Goal: Register for event/course: Register for event/course

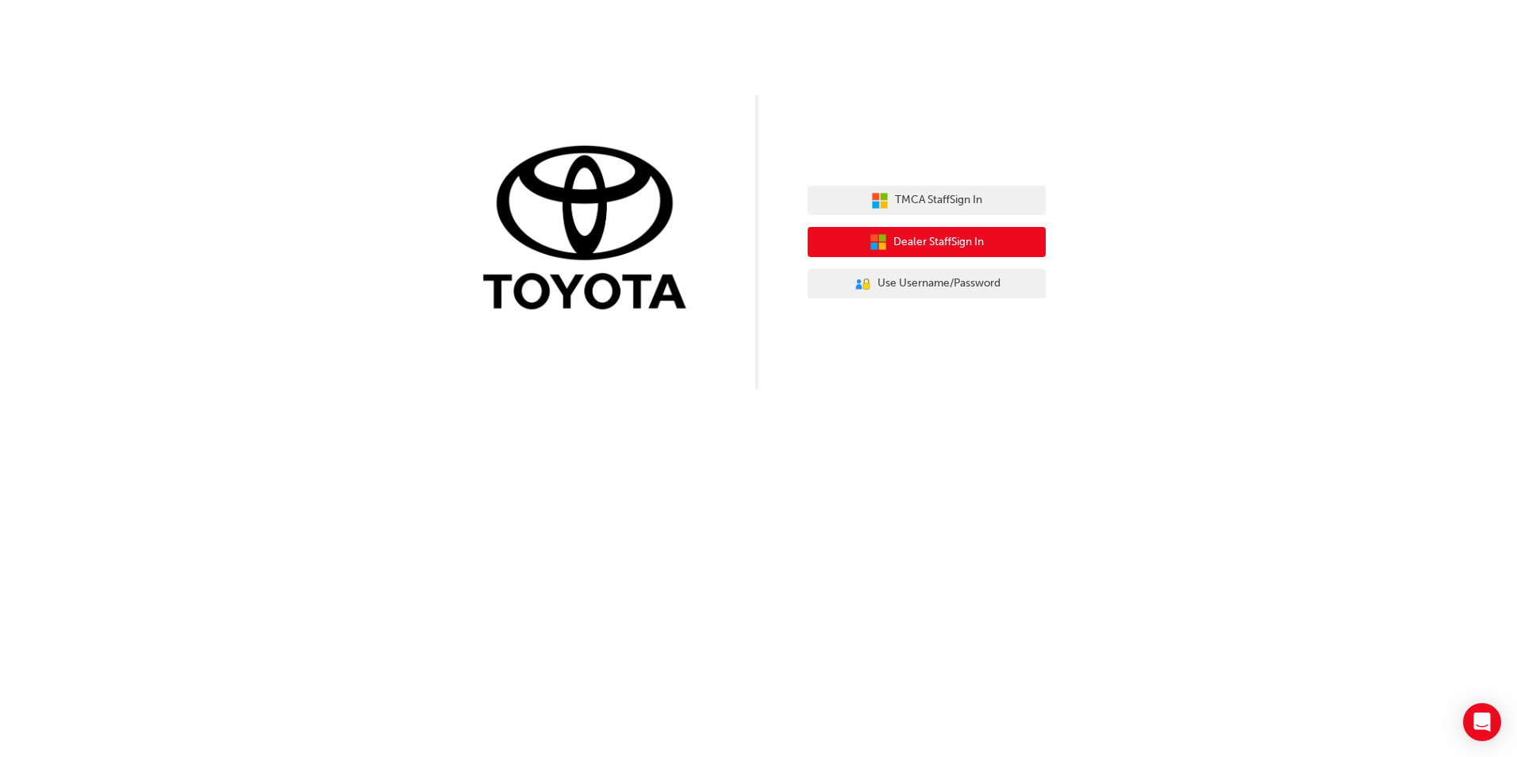
click at [914, 249] on span "Dealer Staff Sign In" at bounding box center [938, 242] width 90 height 18
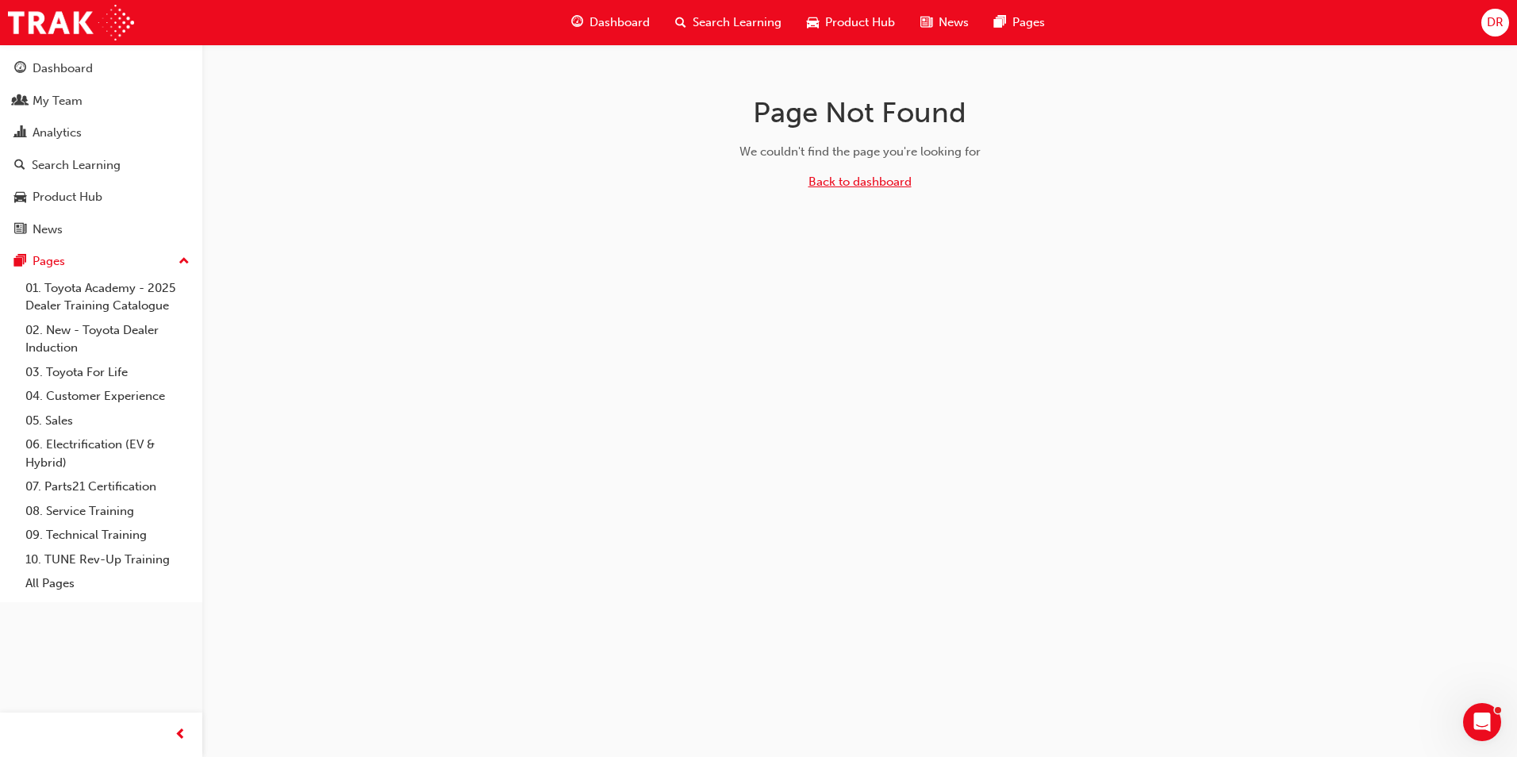
click at [866, 182] on link "Back to dashboard" at bounding box center [860, 182] width 103 height 14
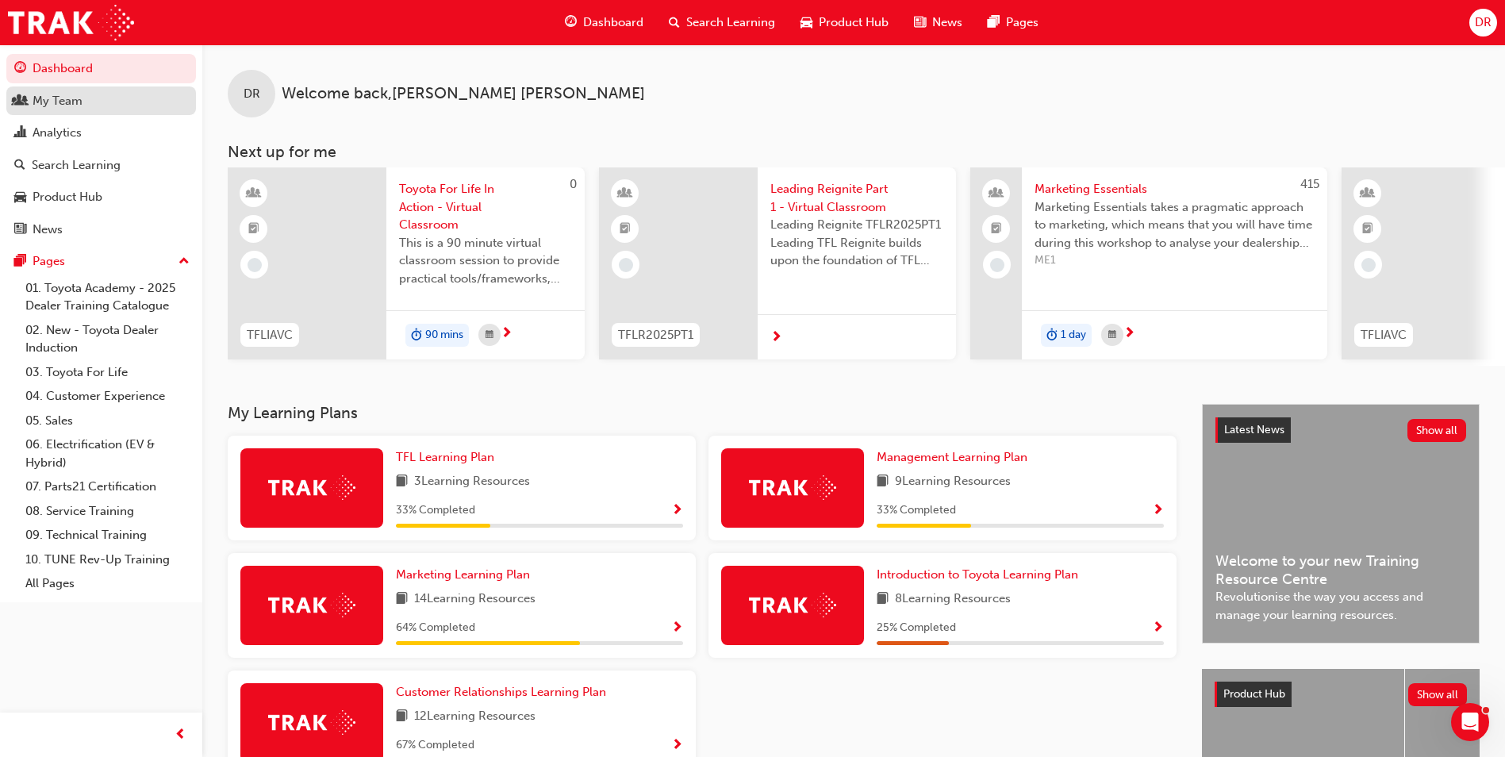
click at [65, 108] on div "My Team" at bounding box center [58, 101] width 50 height 18
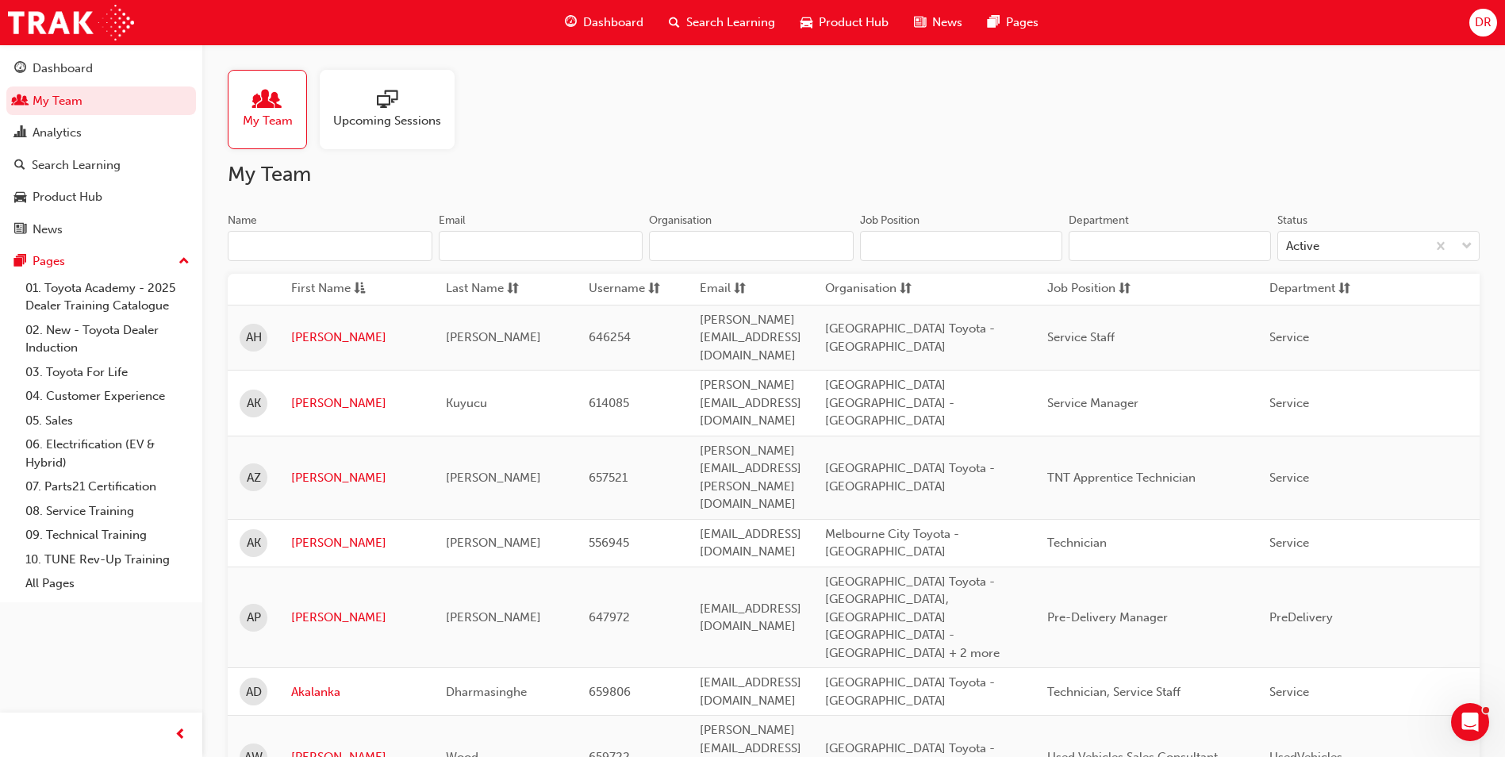
click at [300, 238] on input "Name" at bounding box center [330, 246] width 205 height 30
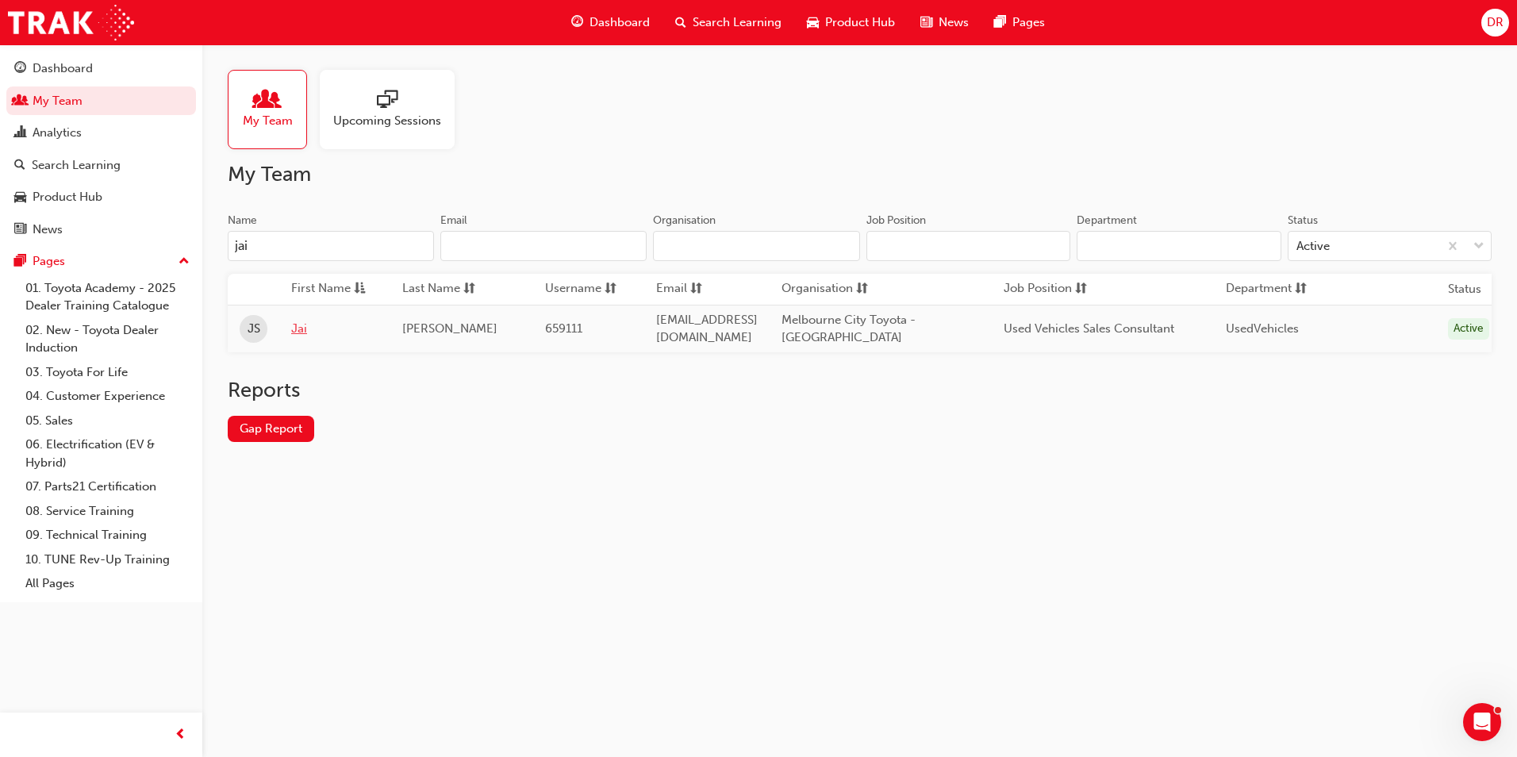
type input "jai"
click at [298, 331] on link "Jai" at bounding box center [334, 329] width 87 height 18
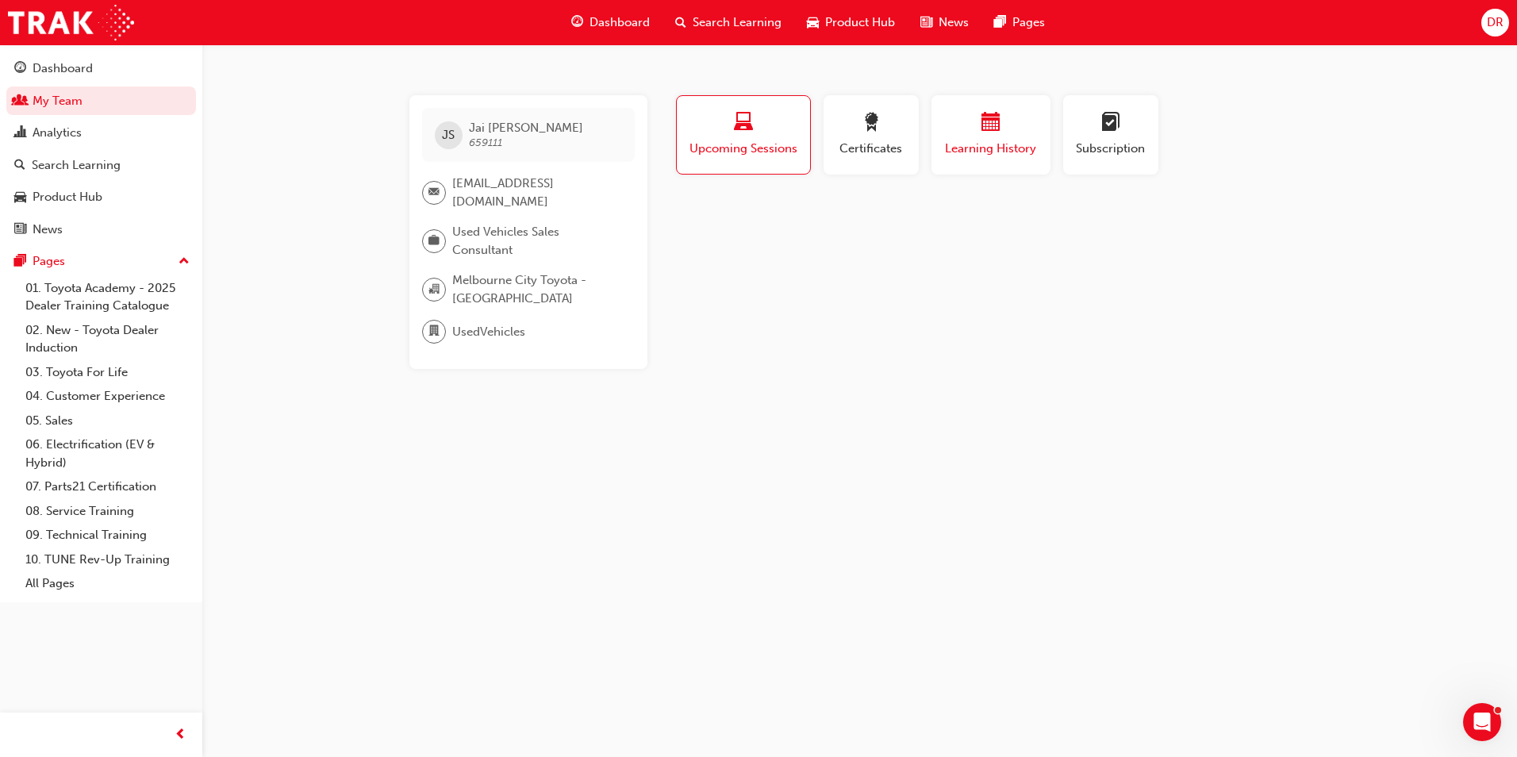
click at [1040, 118] on button "Learning History" at bounding box center [990, 134] width 119 height 79
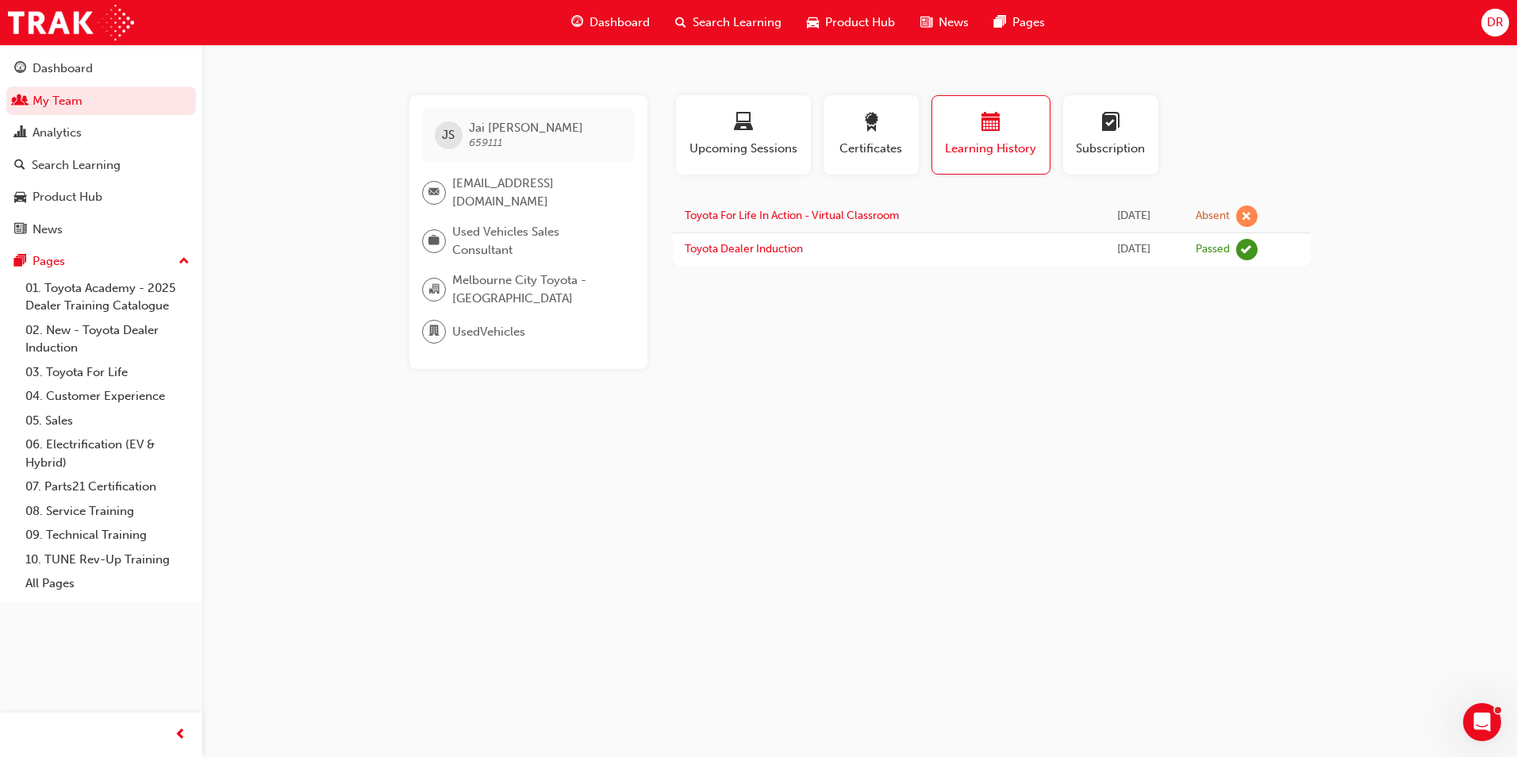
click at [720, 25] on span "Search Learning" at bounding box center [737, 22] width 89 height 18
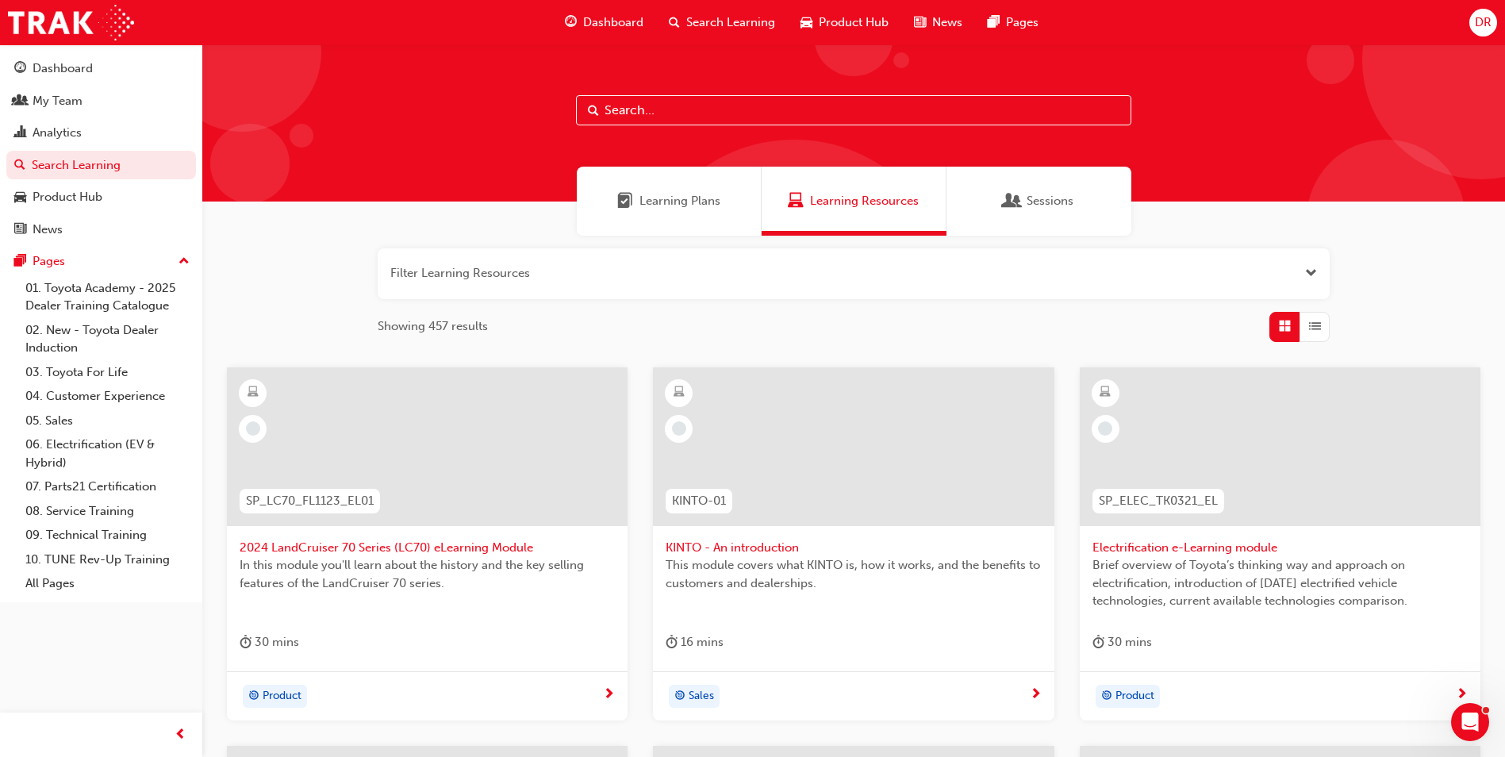
click at [654, 205] on span "Learning Plans" at bounding box center [680, 201] width 81 height 18
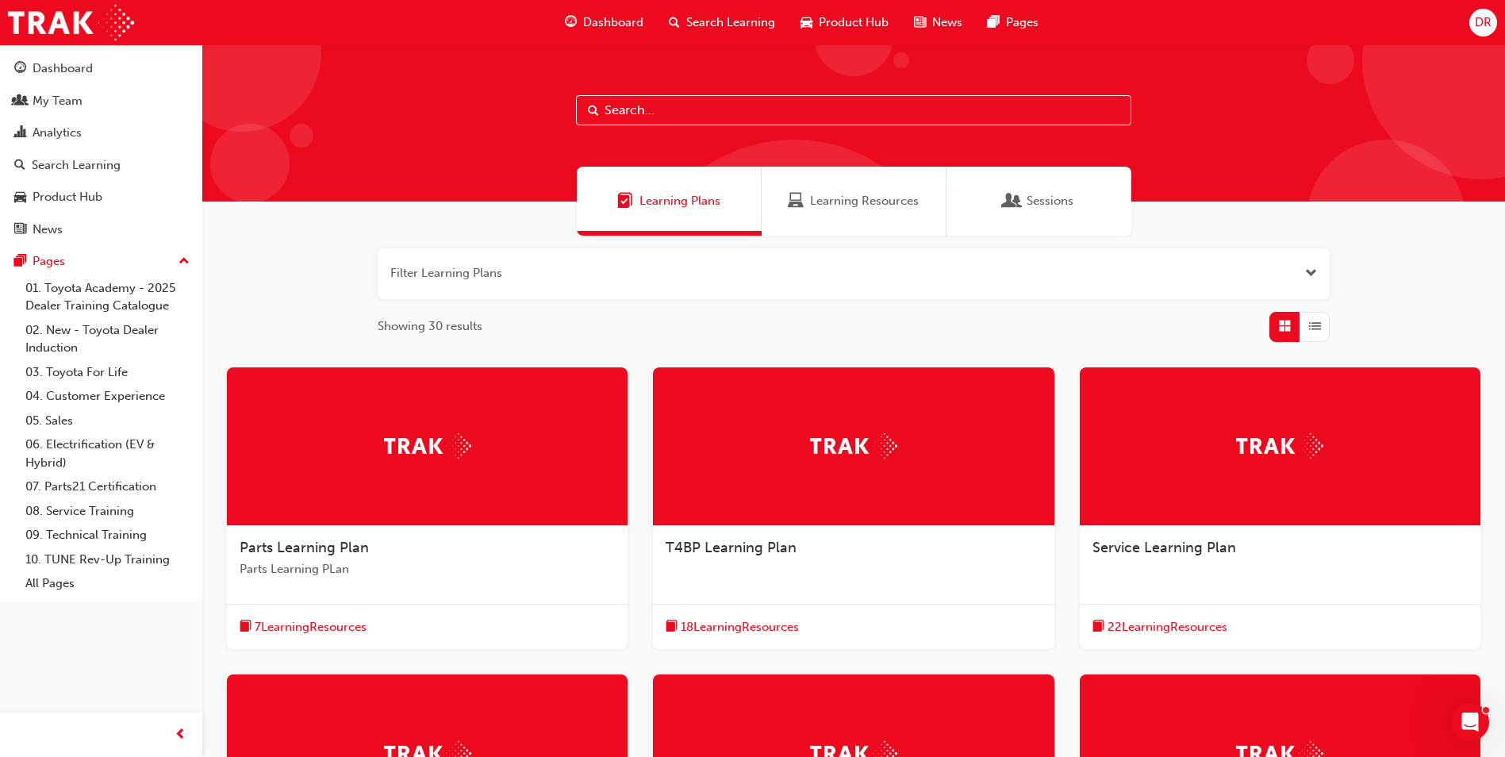
click at [889, 194] on span "Learning Resources" at bounding box center [864, 201] width 109 height 18
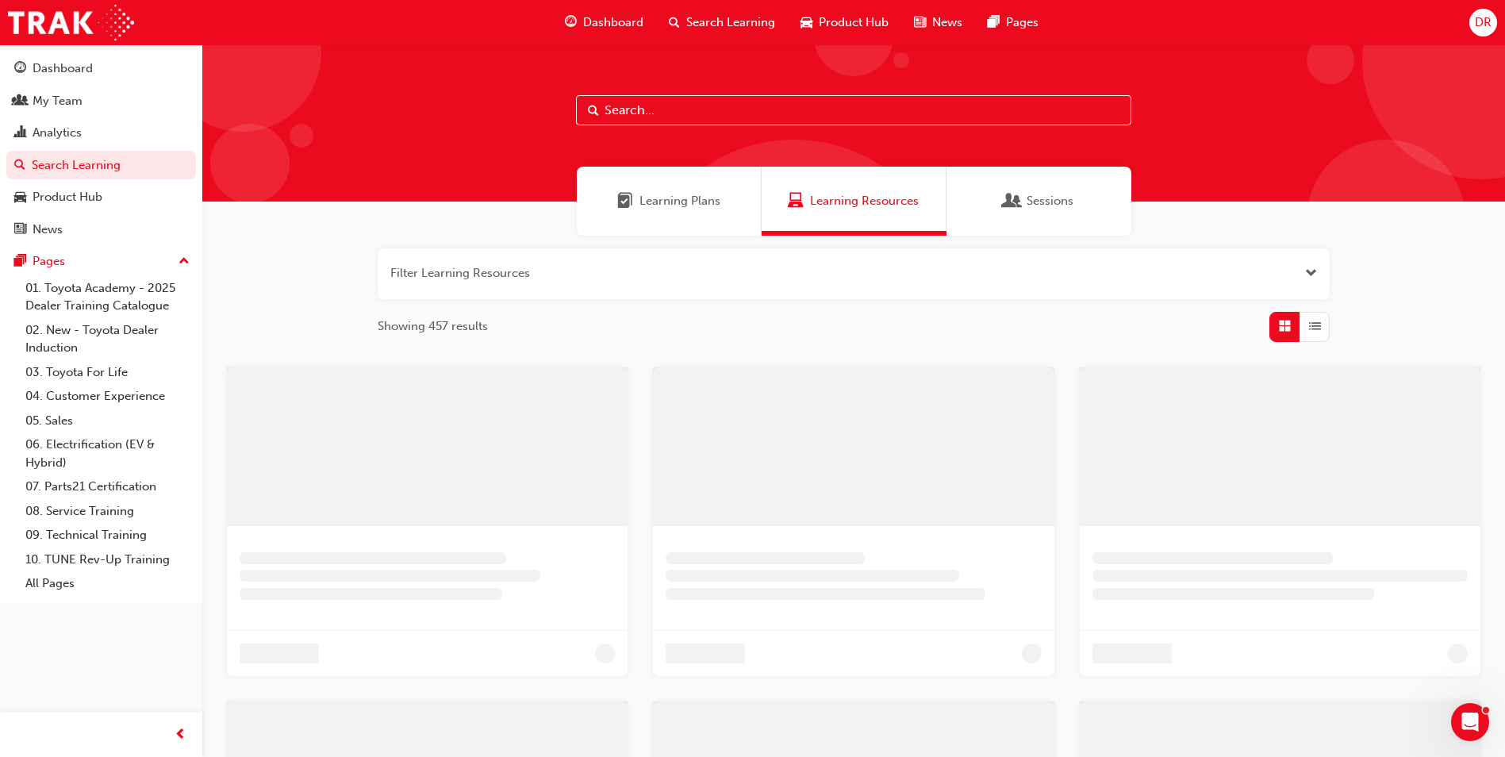
click at [1071, 221] on div "Sessions" at bounding box center [1039, 201] width 185 height 69
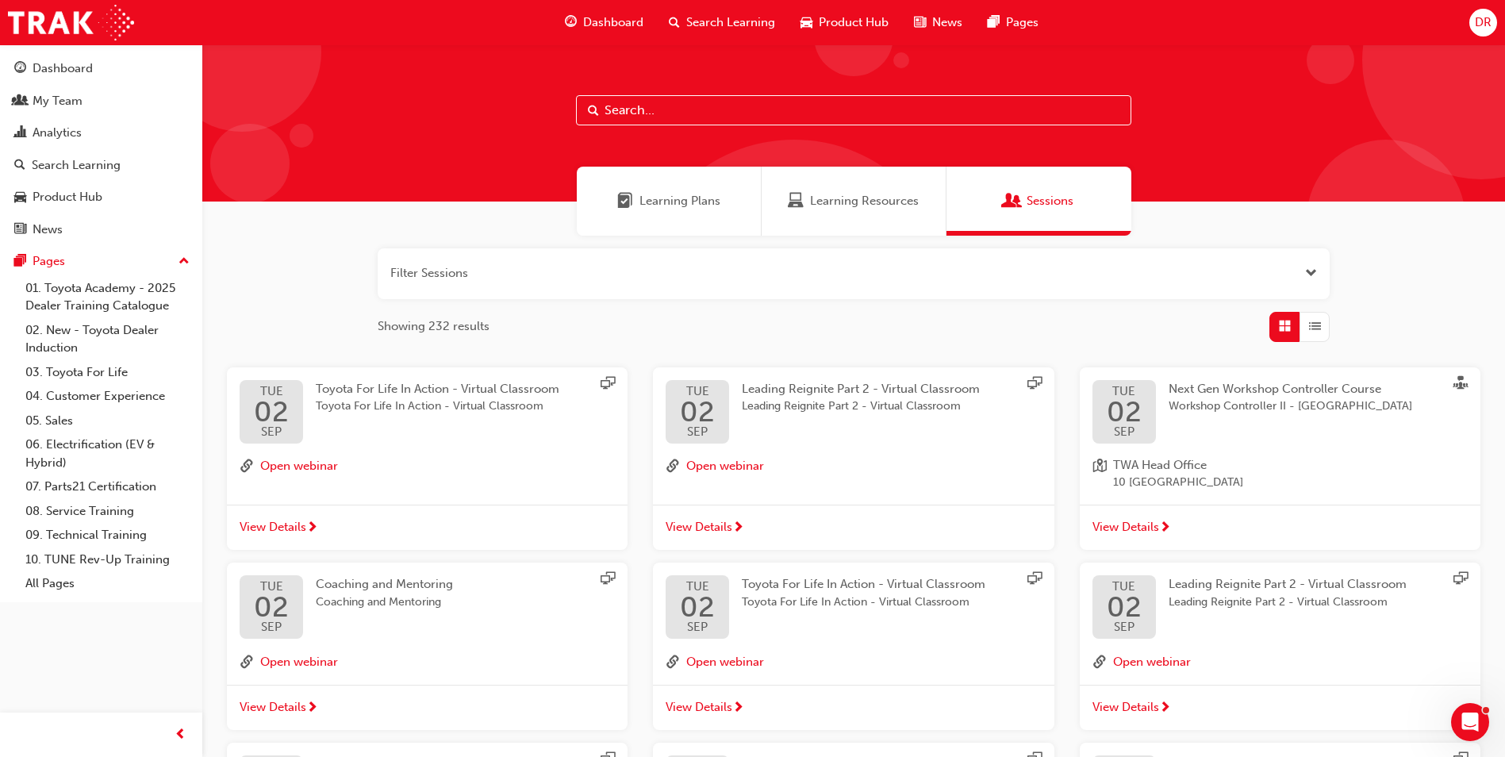
click at [374, 405] on span "Toyota For Life In Action - Virtual Classroom" at bounding box center [438, 407] width 244 height 18
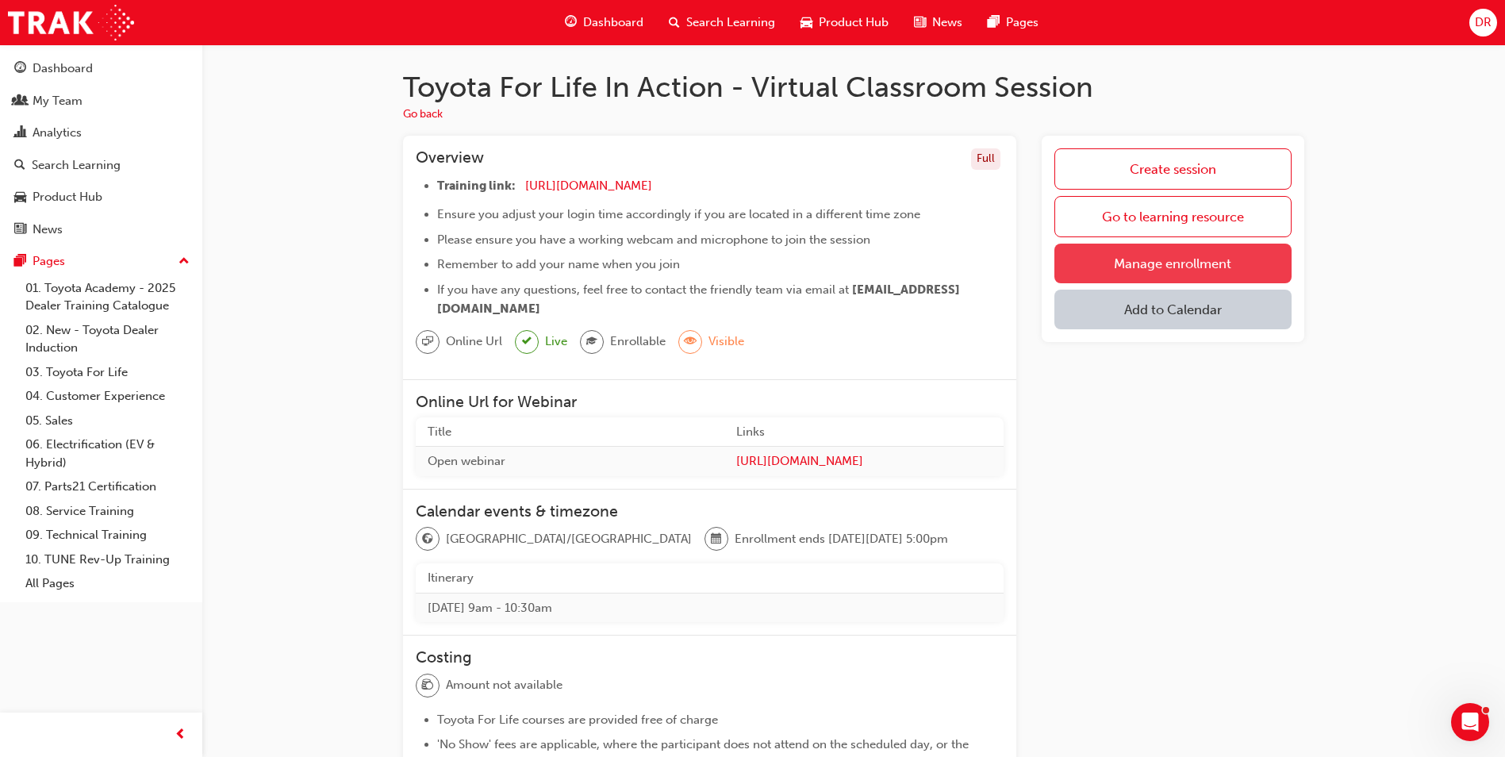
click at [1181, 261] on link "Manage enrollment" at bounding box center [1172, 264] width 237 height 40
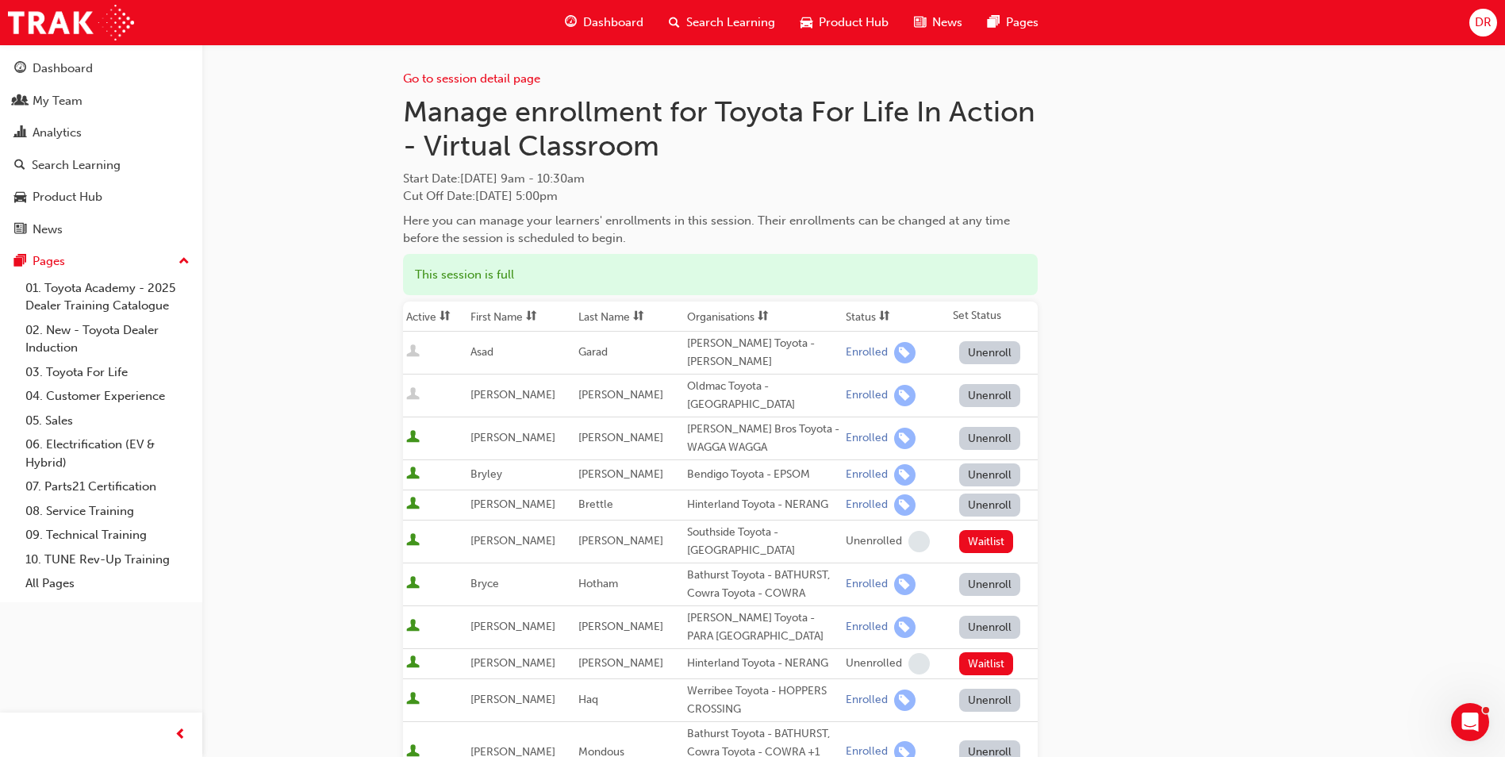
click at [735, 19] on span "Search Learning" at bounding box center [730, 22] width 89 height 18
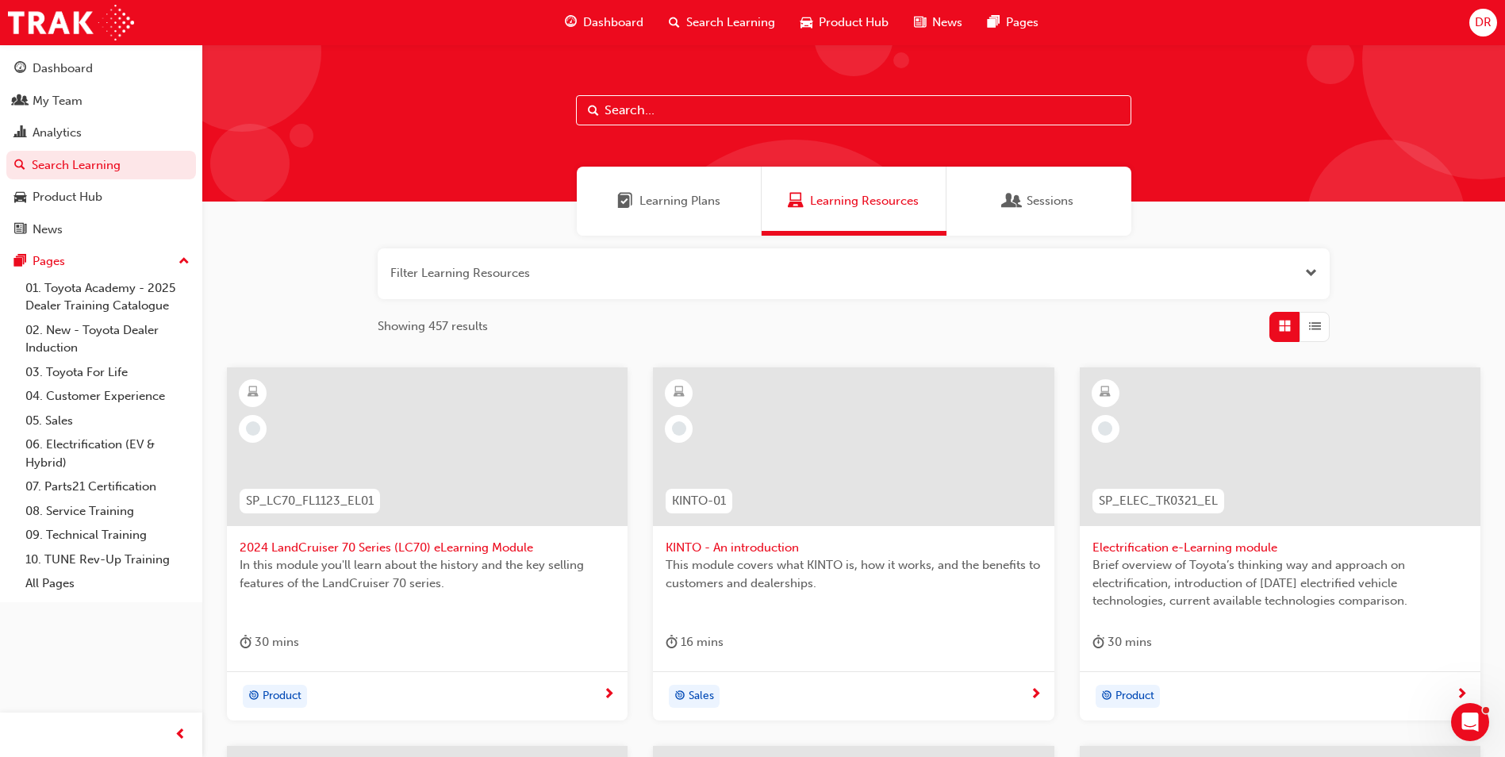
click at [660, 111] on input "text" at bounding box center [853, 110] width 555 height 30
type input "tfliavc"
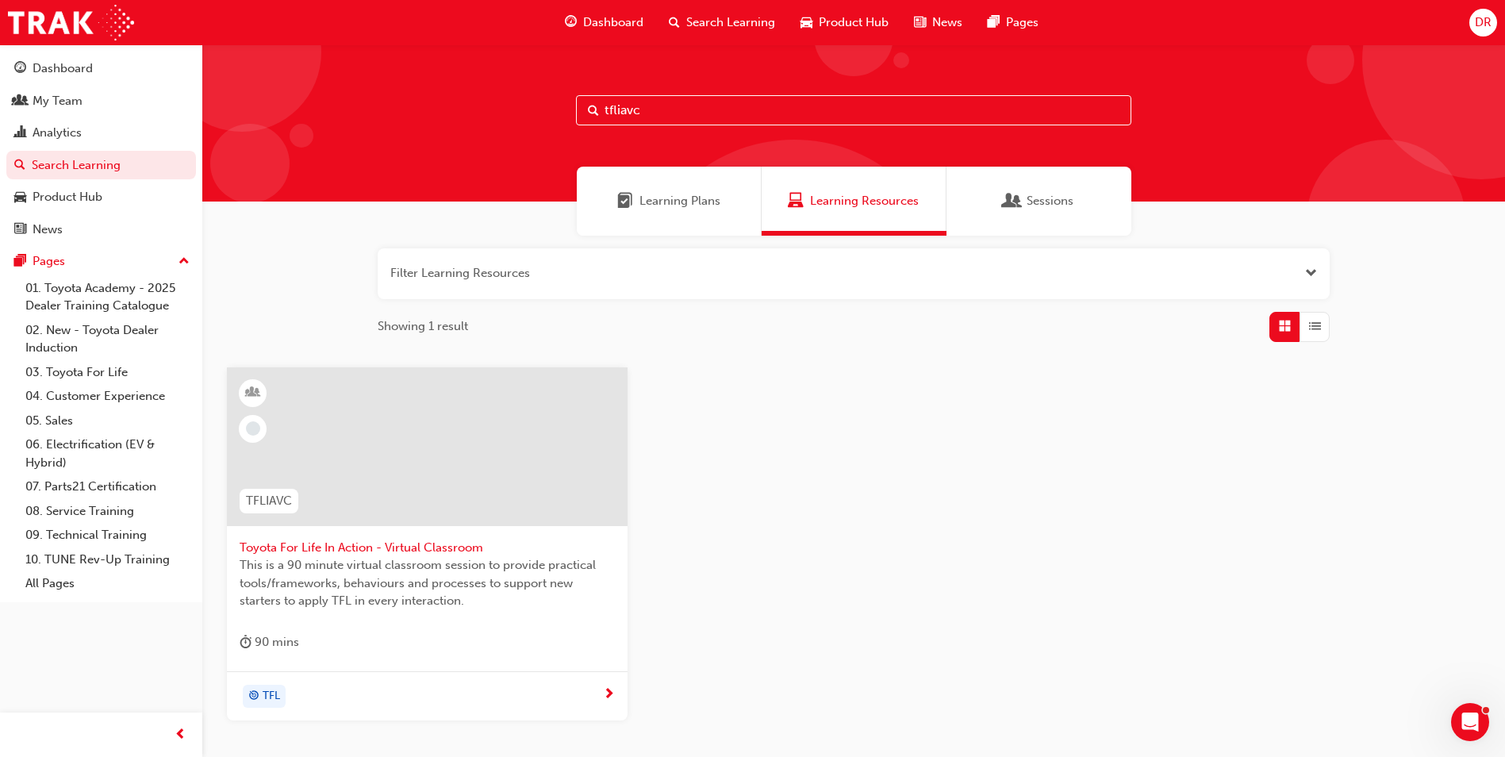
click at [382, 570] on span "This is a 90 minute virtual classroom session to provide practical tools/framew…" at bounding box center [427, 583] width 375 height 54
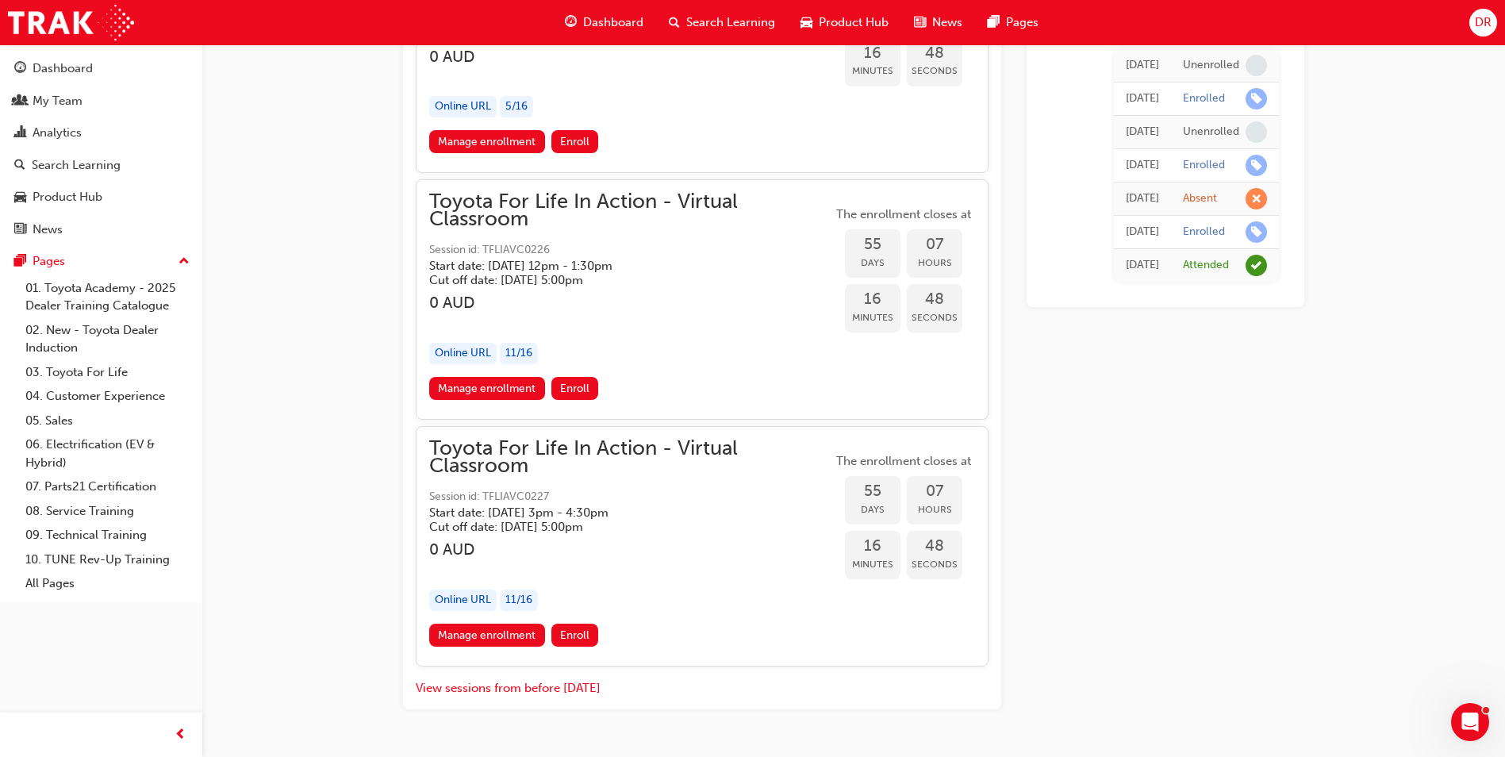
scroll to position [18177, 0]
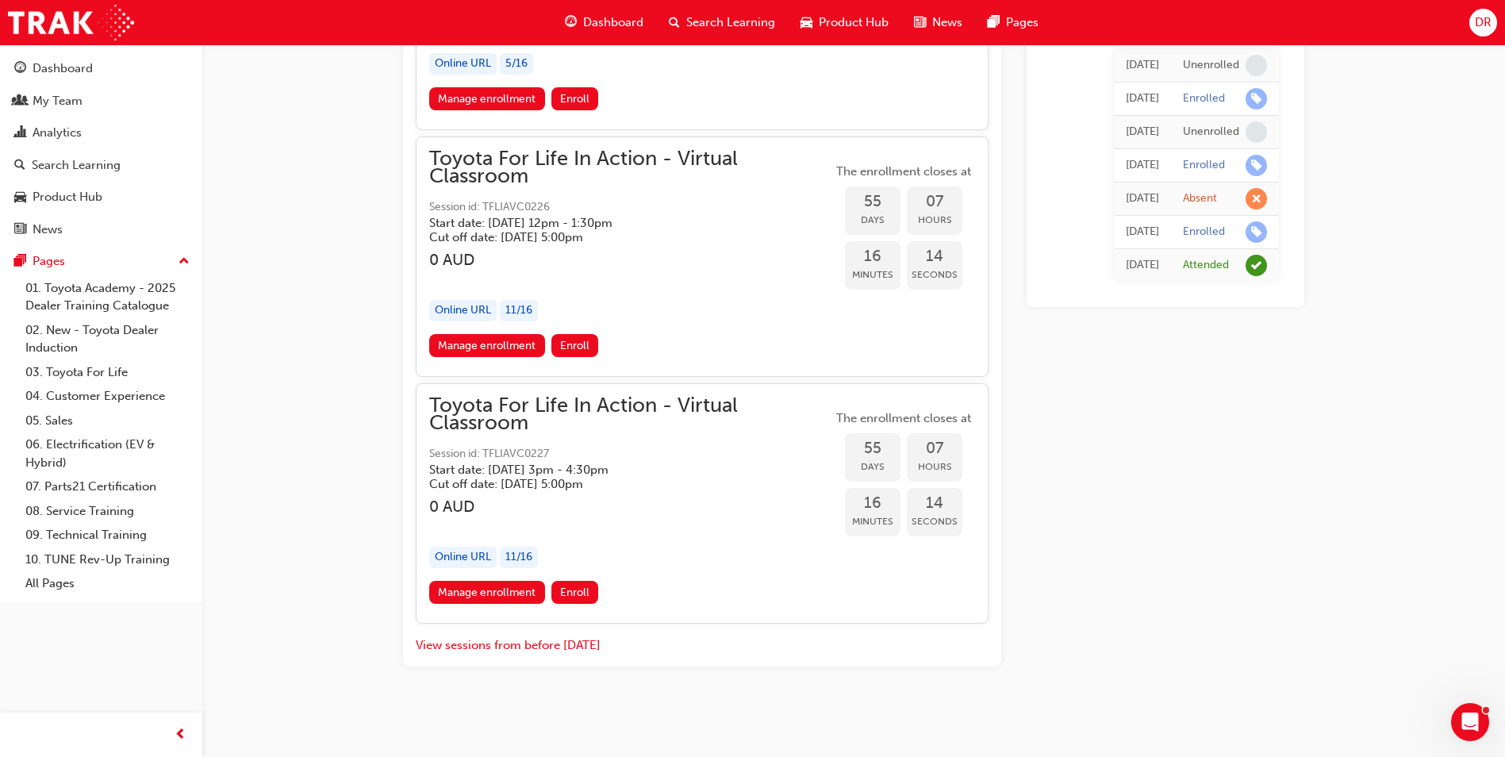
click at [439, 157] on span "Toyota For Life In Action - Virtual Classroom" at bounding box center [630, 168] width 403 height 36
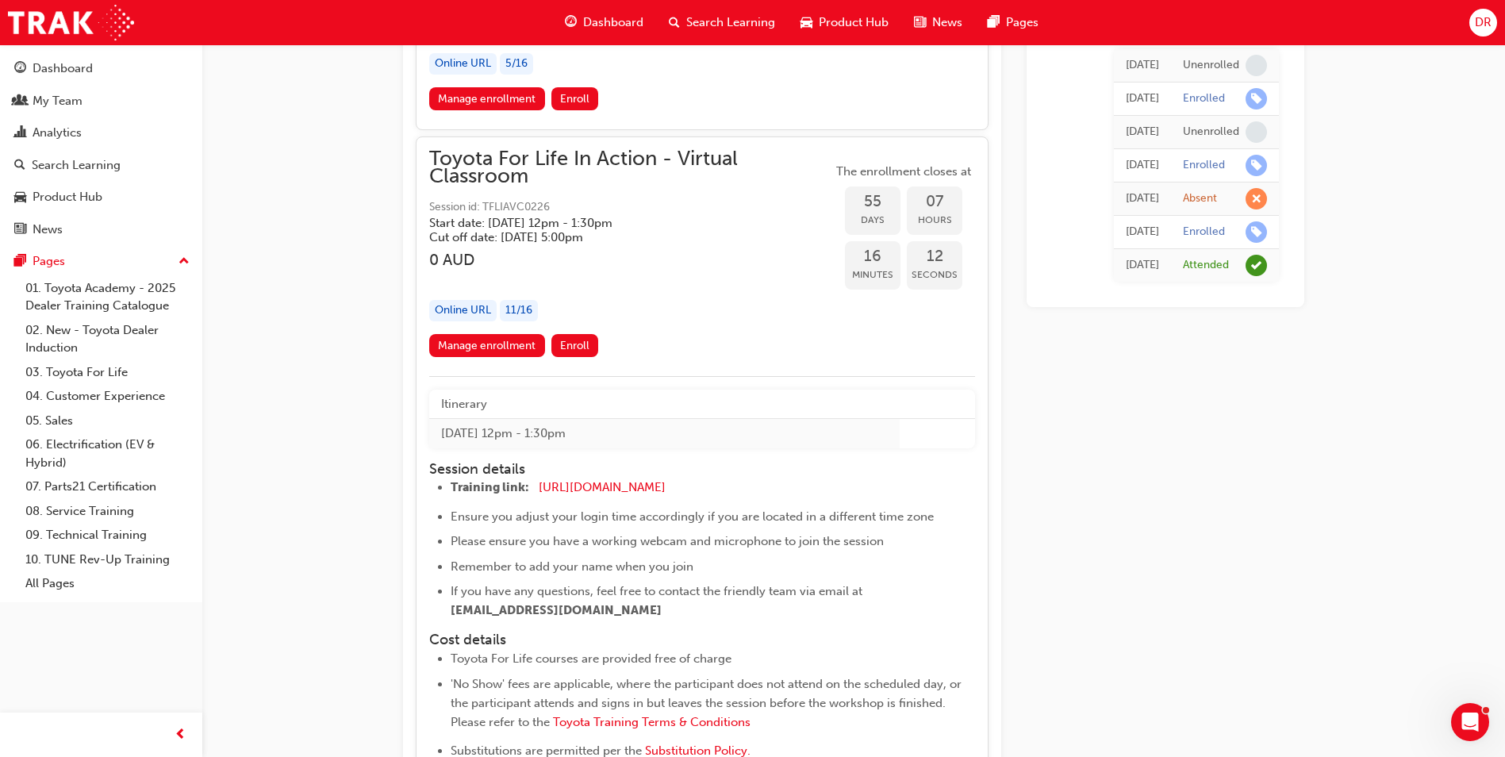
drag, startPoint x: 432, startPoint y: 157, endPoint x: 643, endPoint y: 185, distance: 212.9
click at [643, 185] on span "Toyota For Life In Action - Virtual Classroom" at bounding box center [630, 168] width 403 height 36
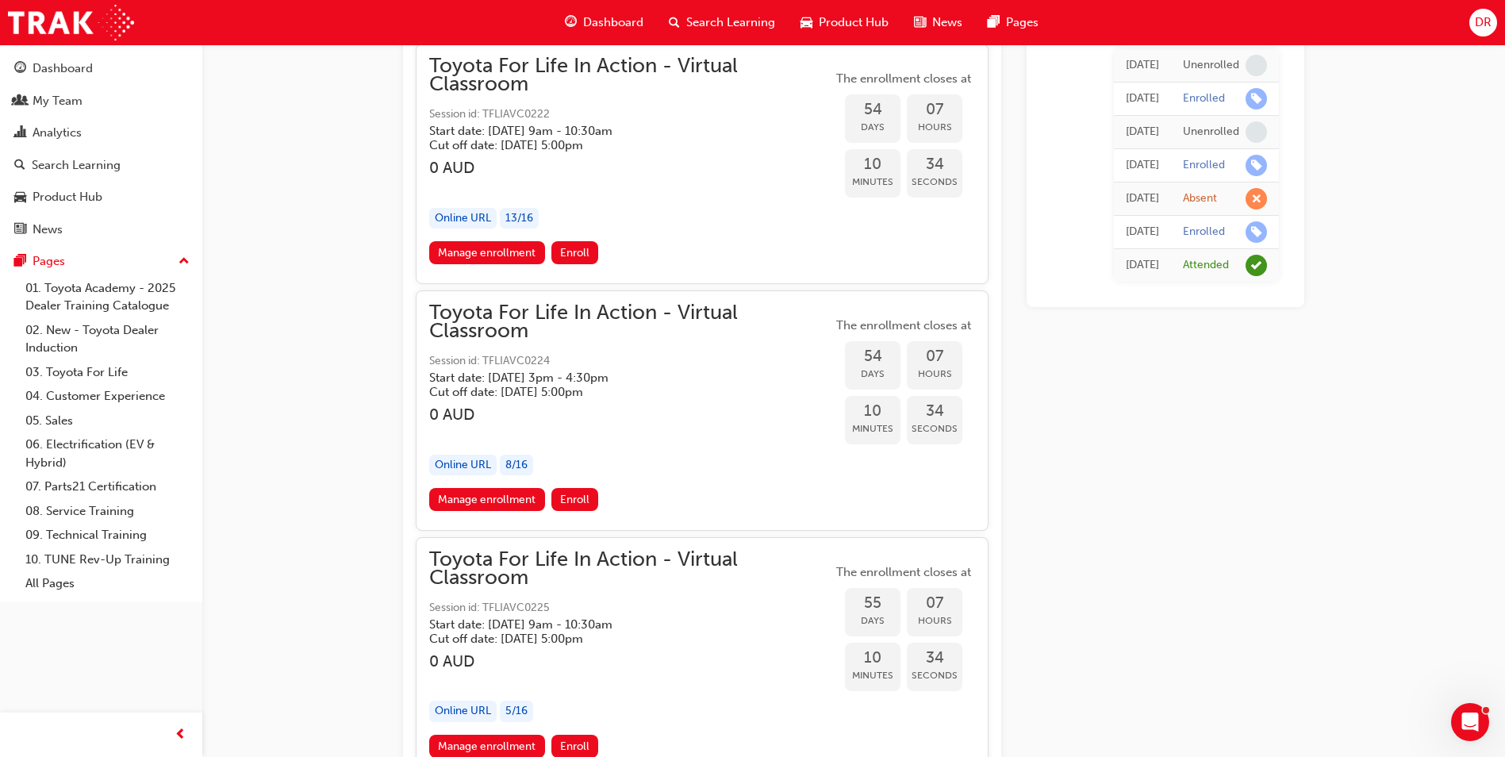
scroll to position [17463, 0]
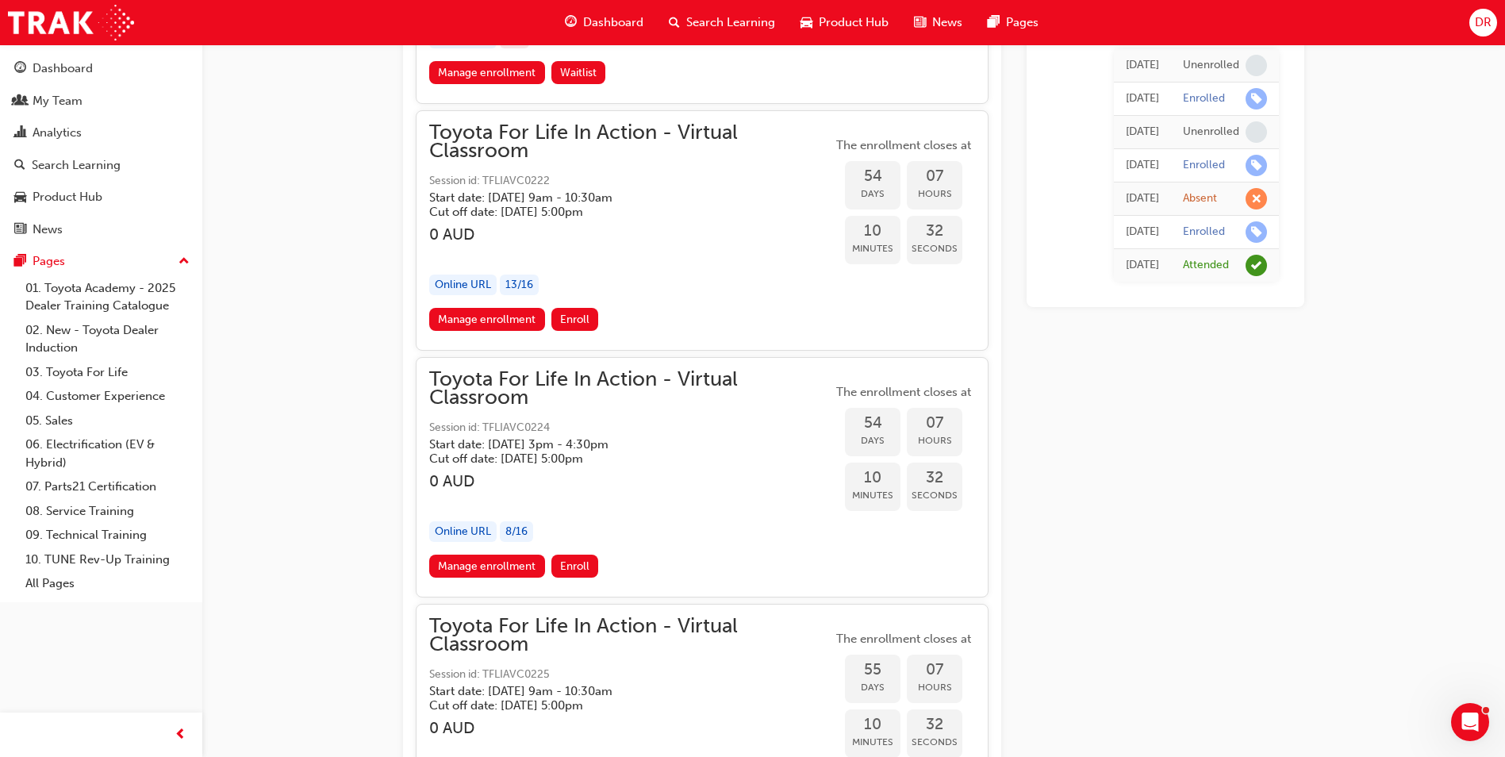
drag, startPoint x: 499, startPoint y: 567, endPoint x: 507, endPoint y: 559, distance: 11.2
click at [499, 567] on link "Manage enrollment" at bounding box center [487, 566] width 116 height 23
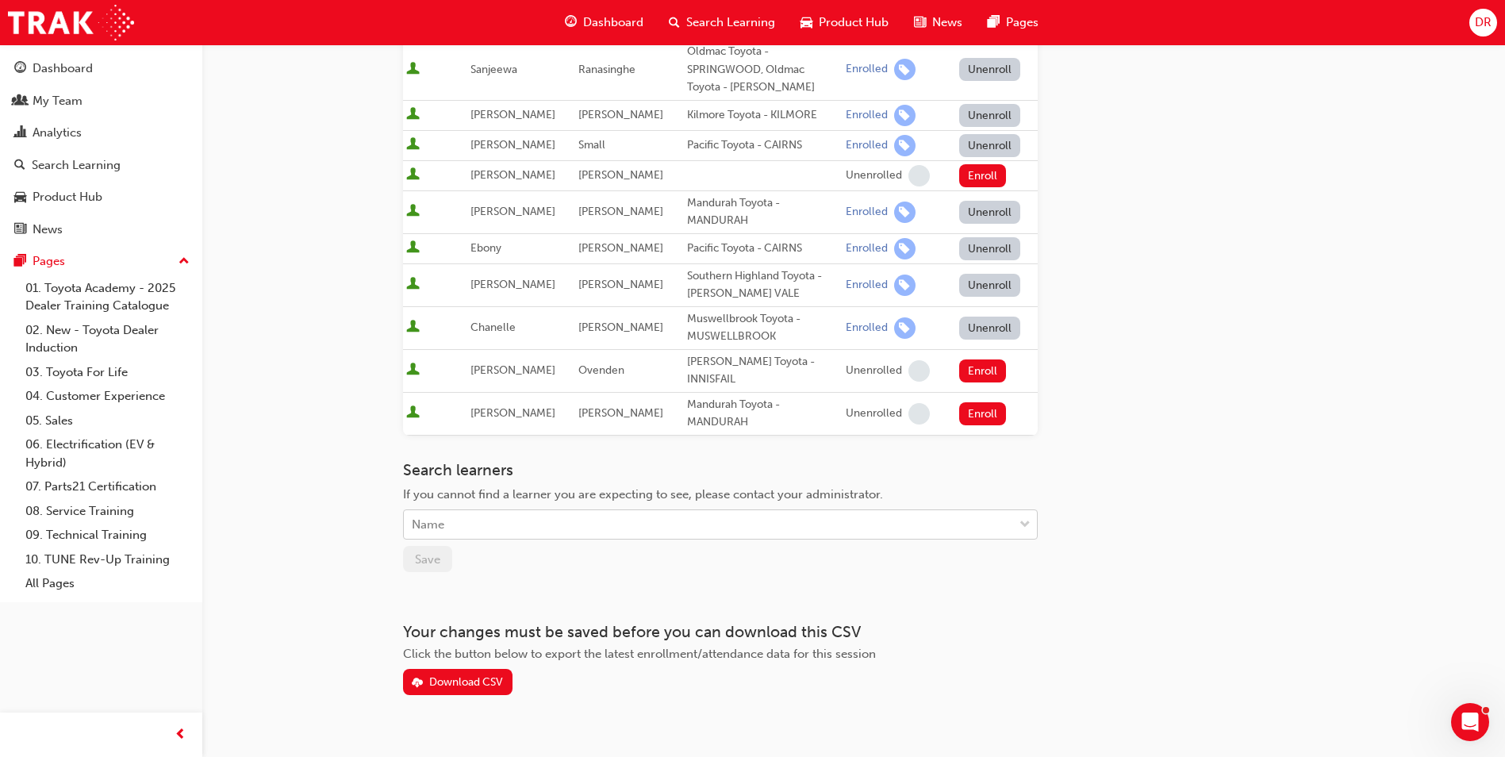
scroll to position [351, 0]
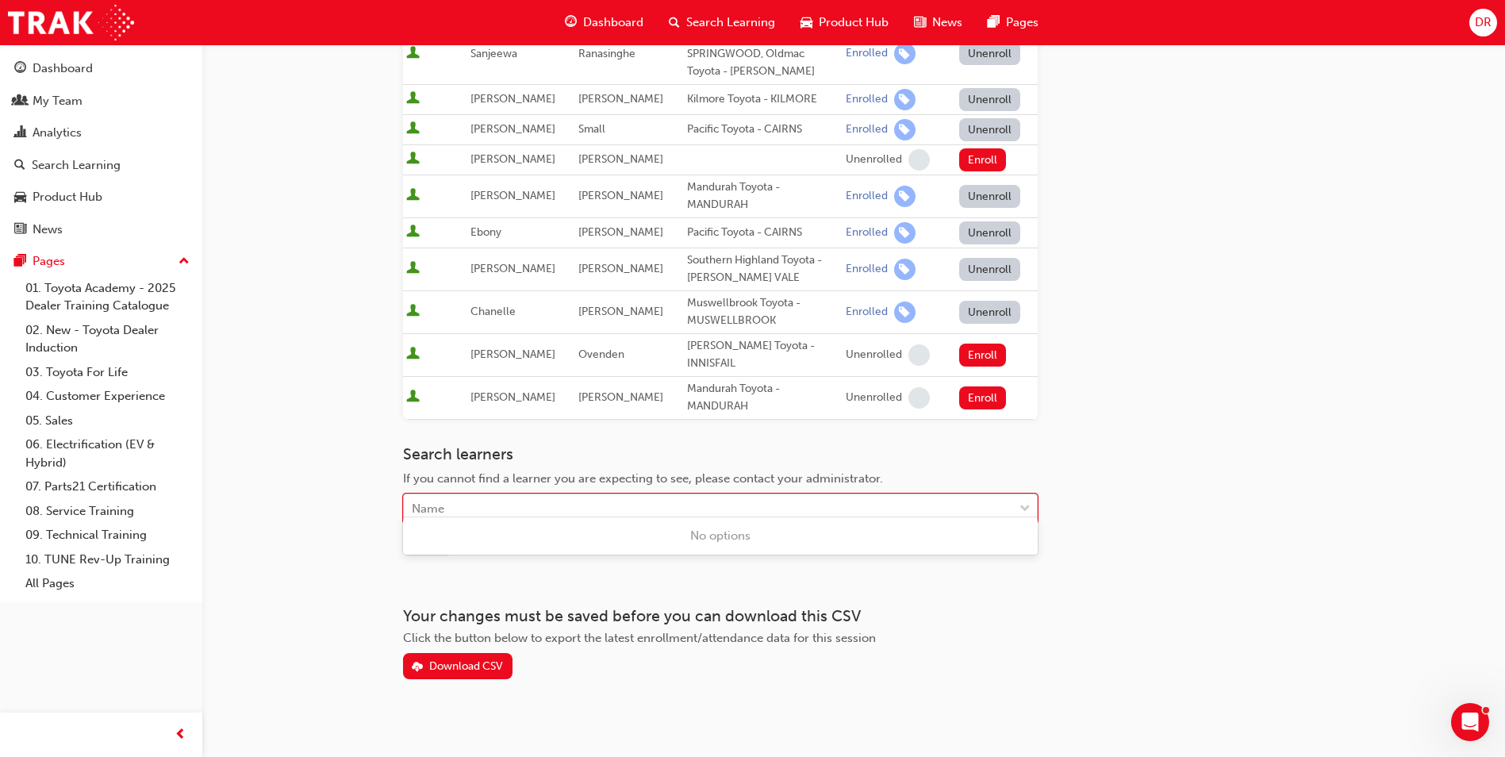
click at [527, 495] on div "Name" at bounding box center [708, 509] width 609 height 28
type input "[PERSON_NAME]"
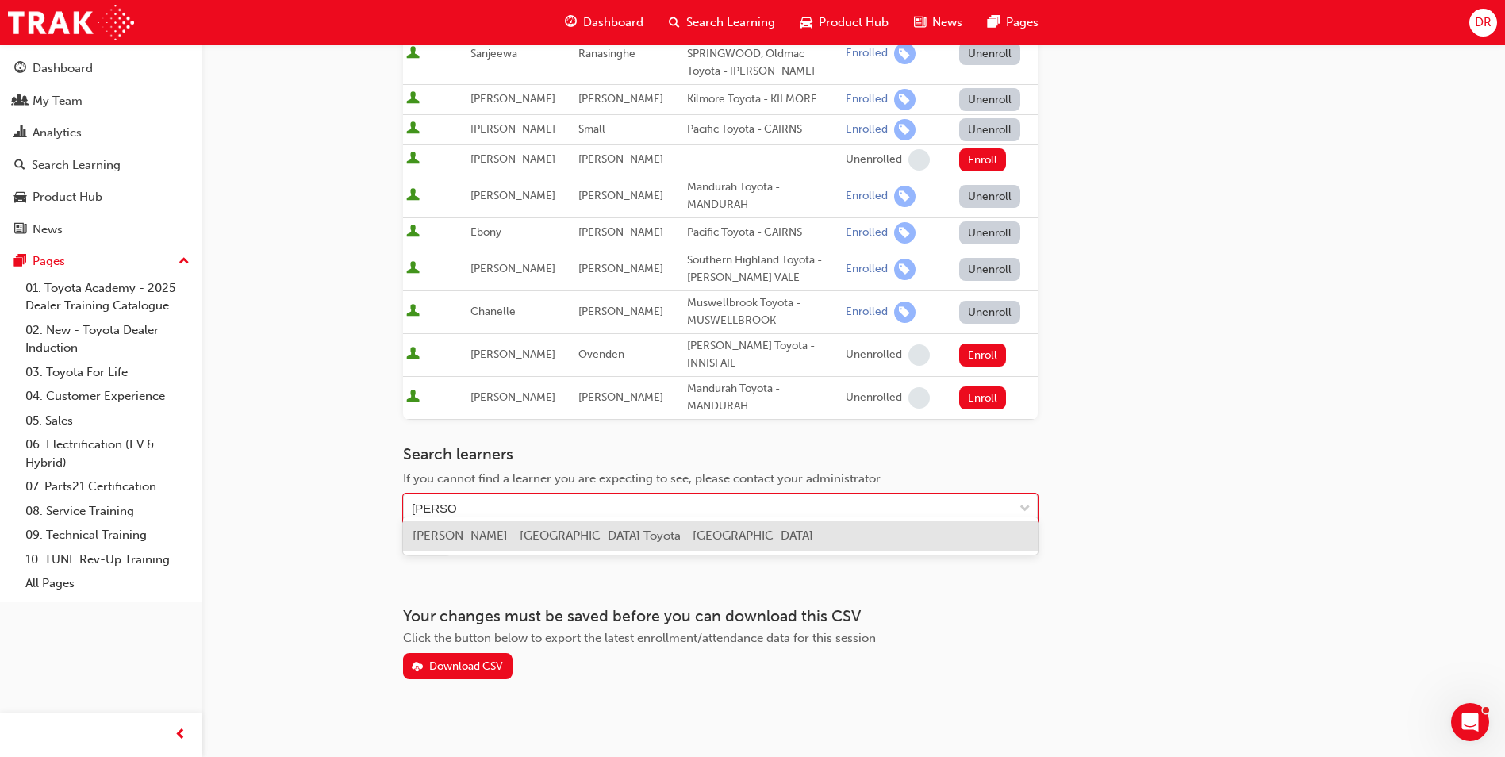
click at [517, 534] on span "[PERSON_NAME] - [GEOGRAPHIC_DATA] Toyota - [GEOGRAPHIC_DATA]" at bounding box center [613, 535] width 401 height 14
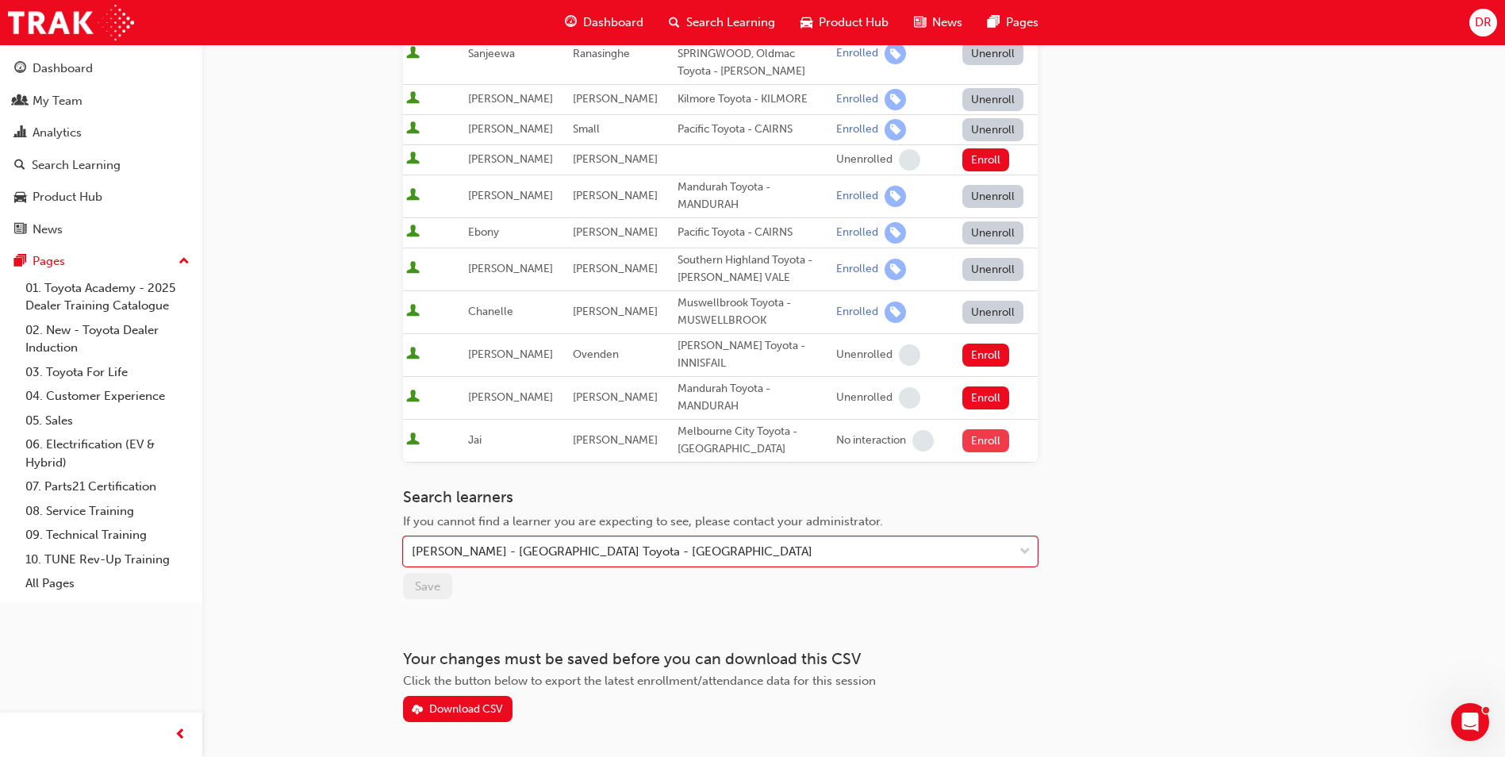
click at [971, 431] on button "Enroll" at bounding box center [986, 440] width 48 height 23
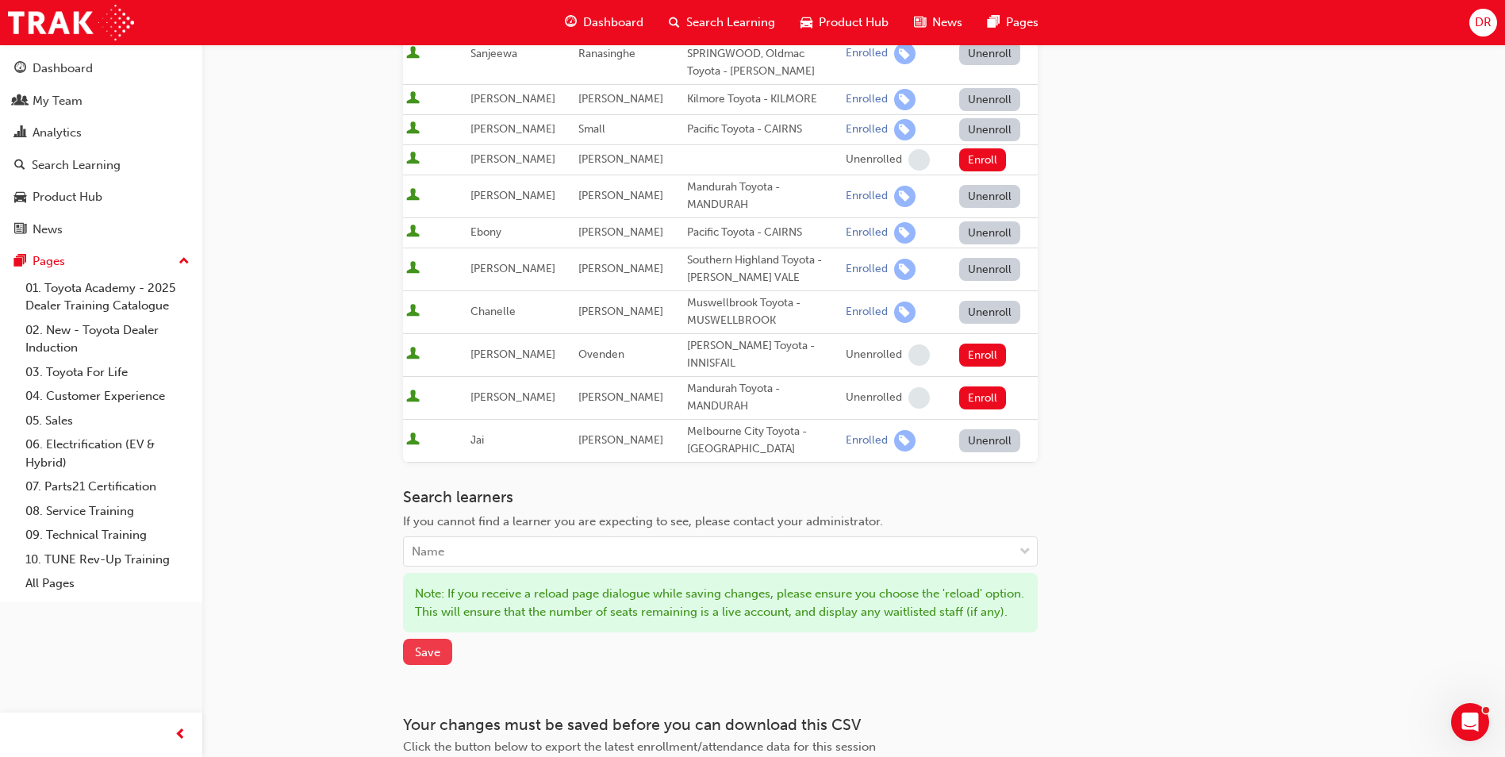
click at [437, 659] on span "Save" at bounding box center [427, 652] width 25 height 14
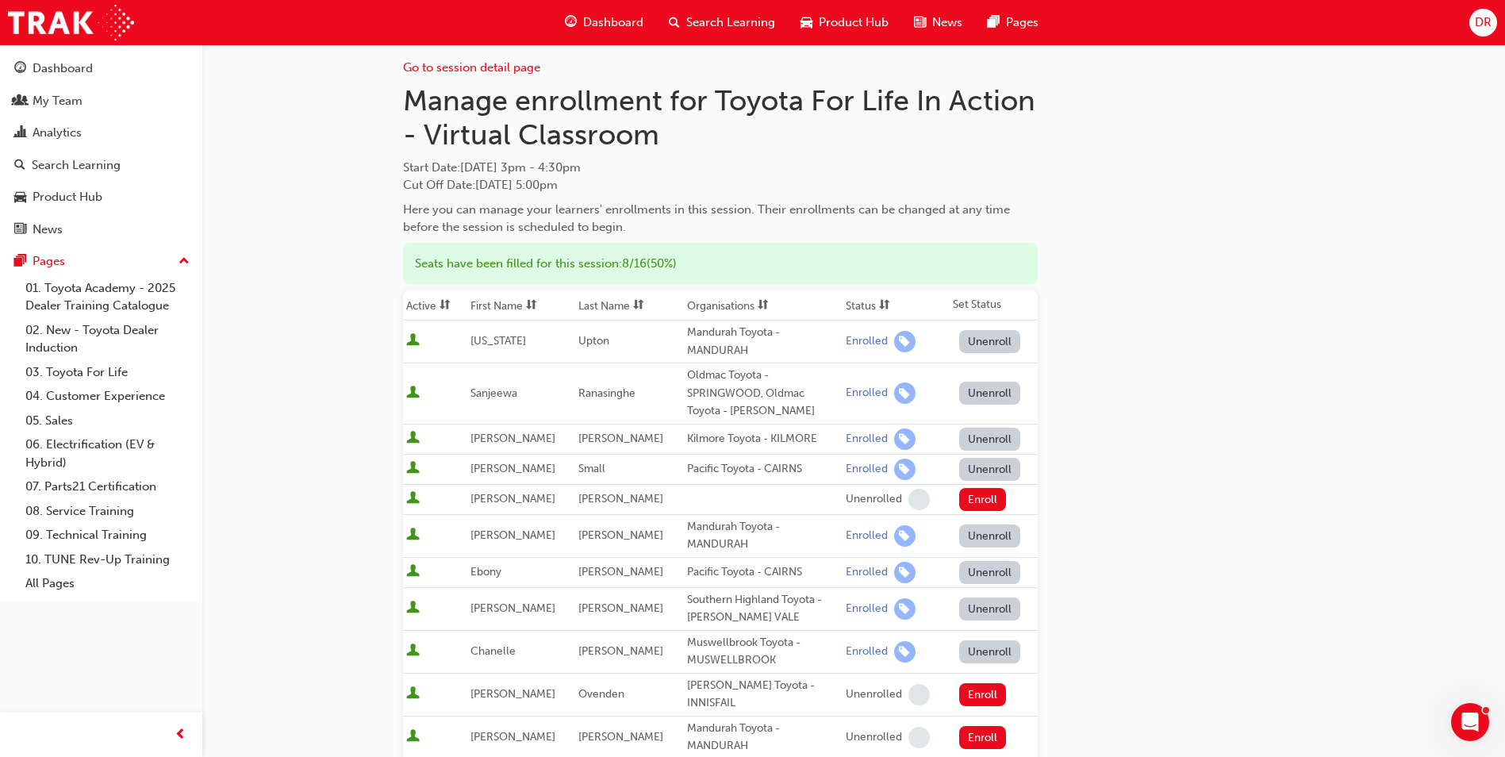
scroll to position [0, 0]
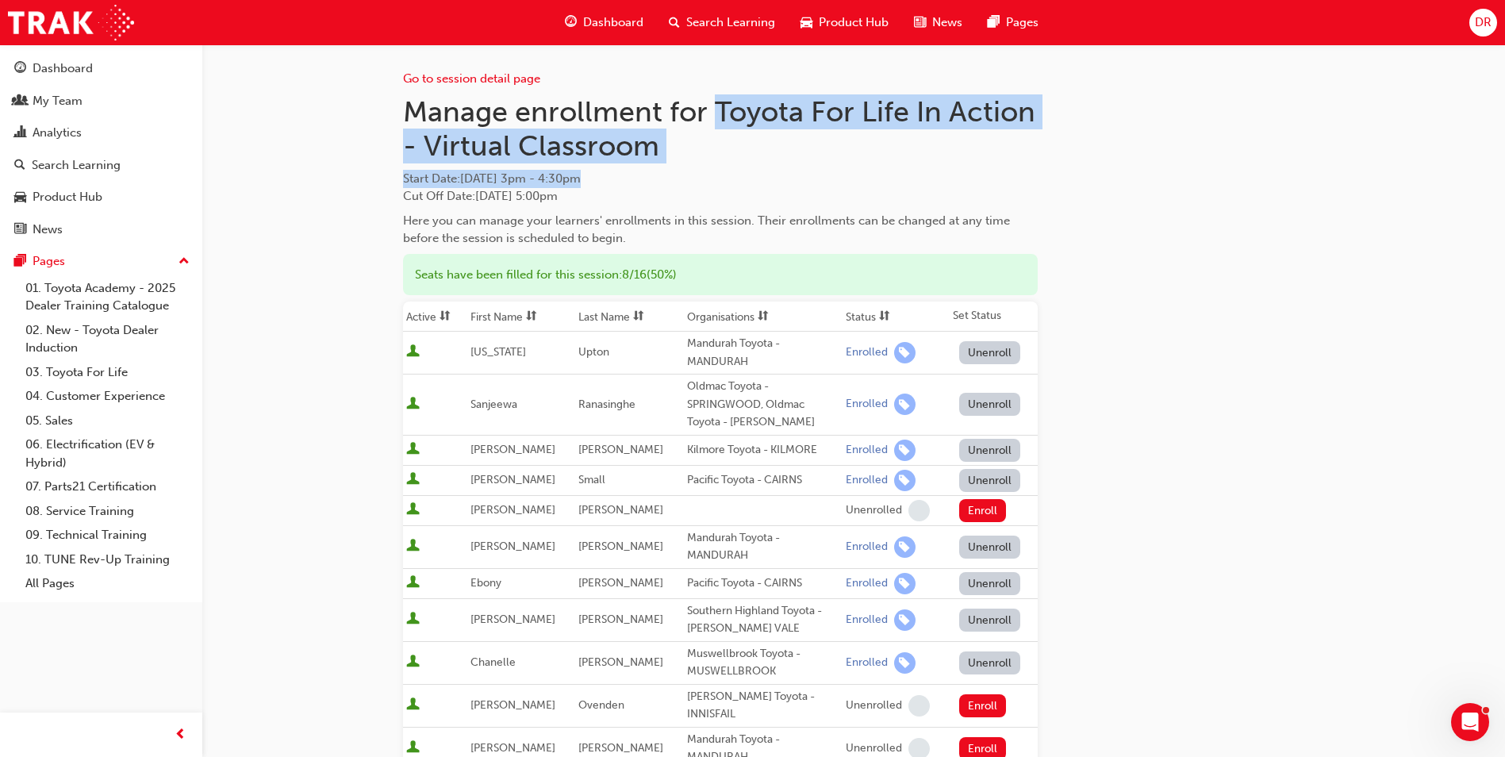
drag, startPoint x: 718, startPoint y: 111, endPoint x: 735, endPoint y: 179, distance: 70.2
click at [735, 179] on div "Manage enrollment for Toyota For Life In Action - Virtual Classroom Start Date …" at bounding box center [720, 170] width 635 height 153
drag, startPoint x: 735, startPoint y: 179, endPoint x: 620, endPoint y: 140, distance: 121.7
copy div "Toyota For Life In Action - Virtual Classroom Start Date : [DATE] 3pm - 4:30pm"
click at [717, 117] on h1 "Manage enrollment for Toyota For Life In Action - Virtual Classroom" at bounding box center [720, 128] width 635 height 69
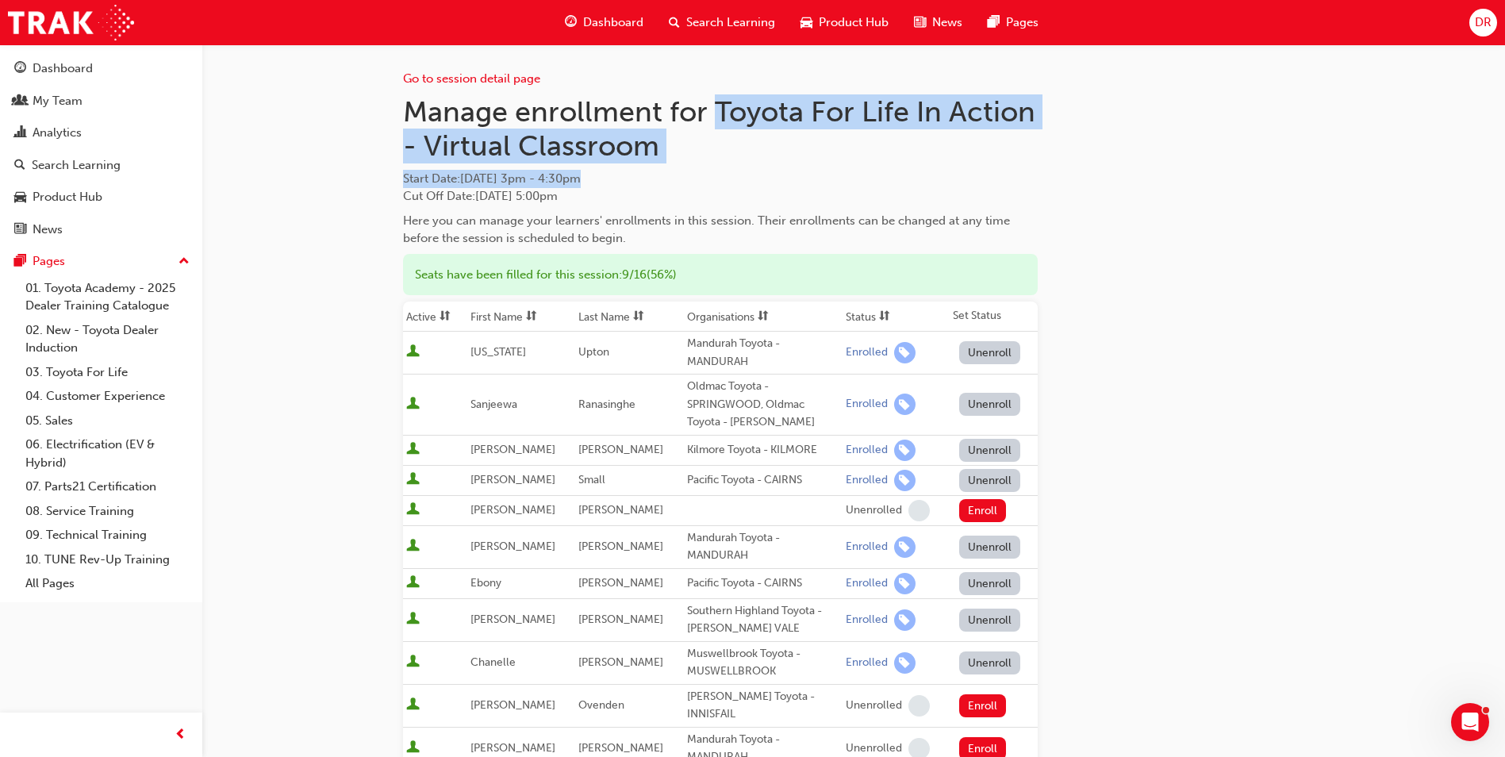
click at [709, 140] on h1 "Manage enrollment for Toyota For Life In Action - Virtual Classroom" at bounding box center [720, 128] width 635 height 69
drag, startPoint x: 716, startPoint y: 111, endPoint x: 699, endPoint y: 171, distance: 62.0
click at [699, 171] on div "Manage enrollment for Toyota For Life In Action - Virtual Classroom Start Date …" at bounding box center [720, 170] width 635 height 153
copy div "Toyota For Life In Action - Virtual Classroom Start Date : [DATE] 3pm - 4:30pm"
click at [735, 23] on span "Search Learning" at bounding box center [730, 22] width 89 height 18
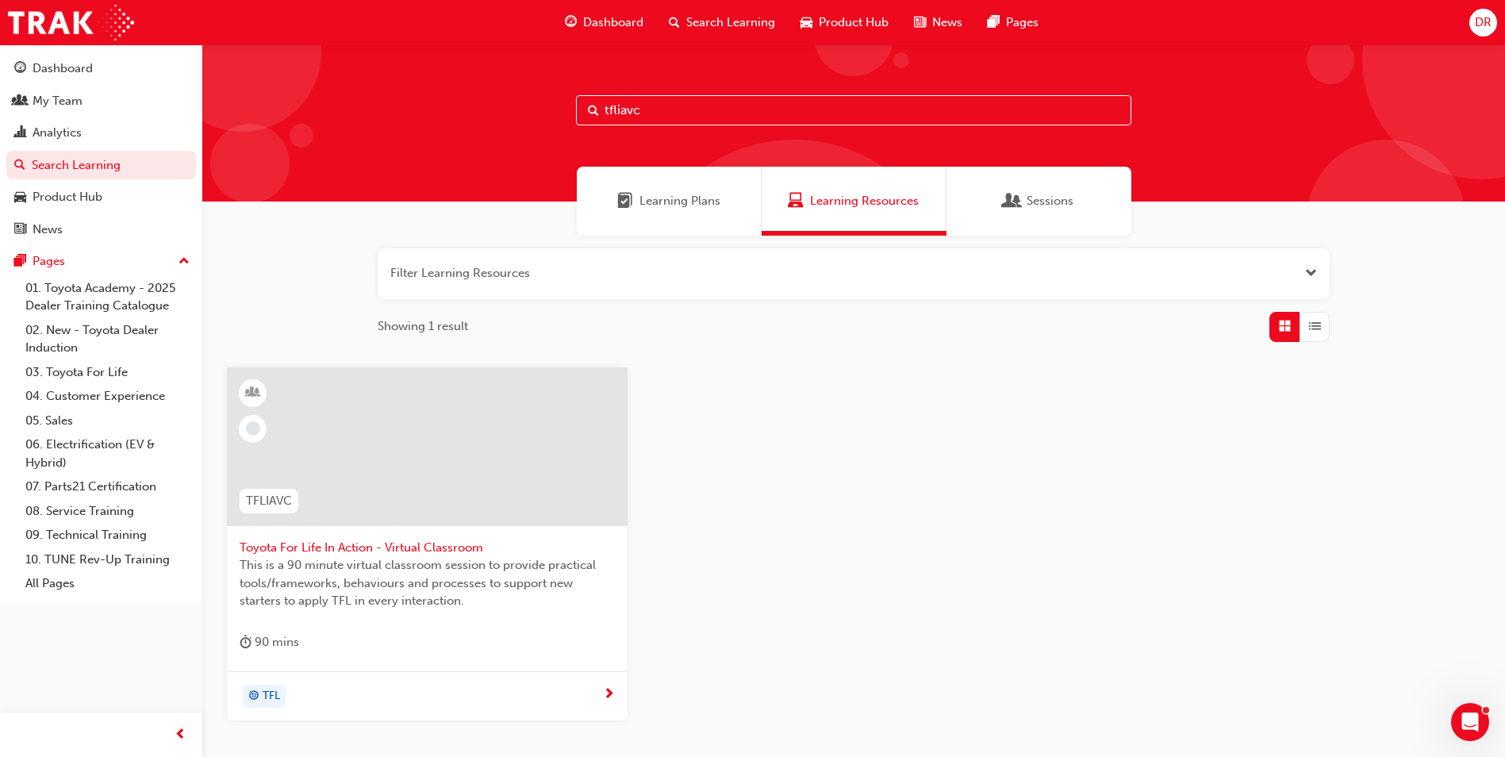
drag, startPoint x: 661, startPoint y: 106, endPoint x: 599, endPoint y: 101, distance: 62.1
click at [599, 101] on input "tfliavc" at bounding box center [853, 110] width 555 height 30
type input "reignite"
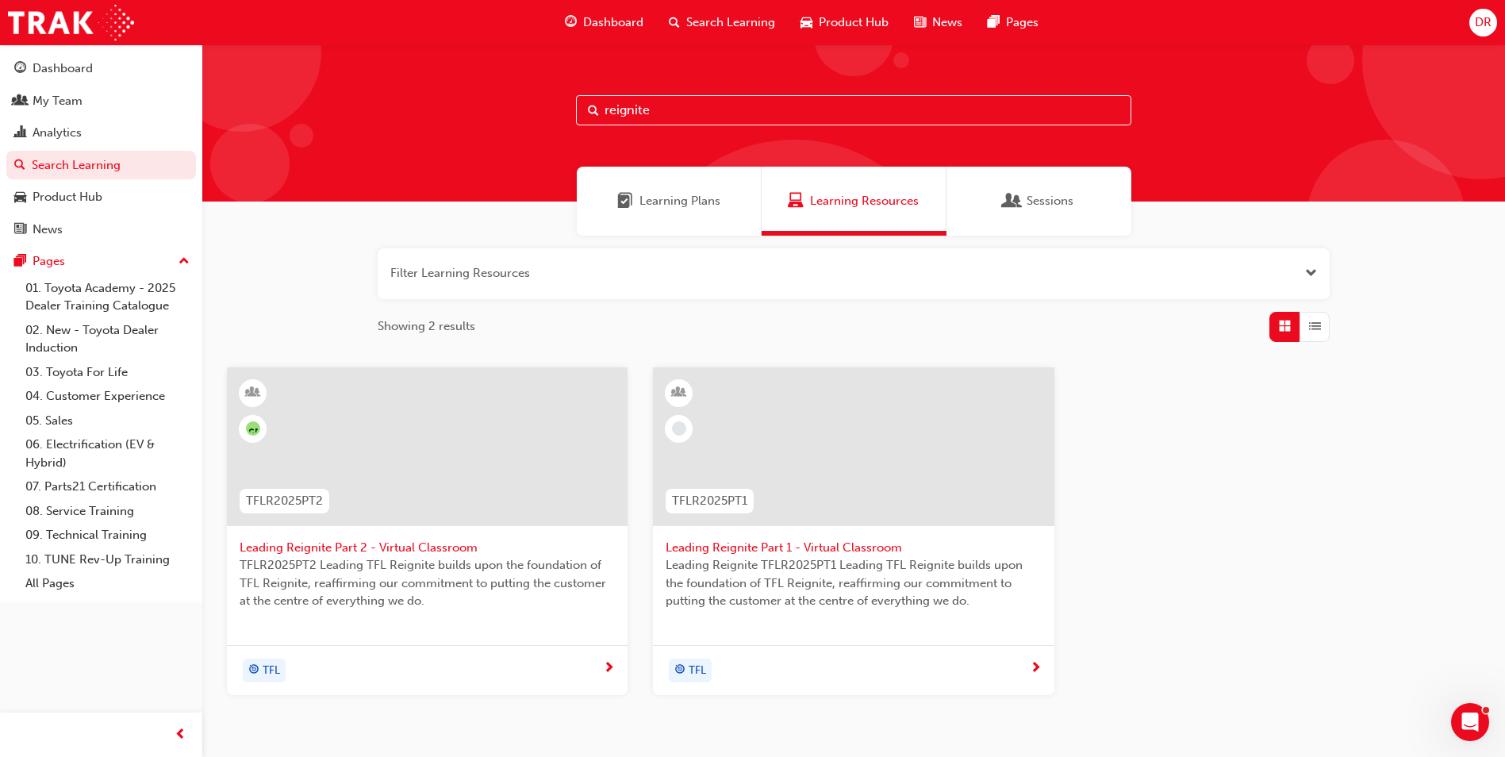
click at [317, 573] on span "TFLR2025PT2 Leading TFL Reignite builds upon the foundation of TFL Reignite, re…" at bounding box center [427, 583] width 375 height 54
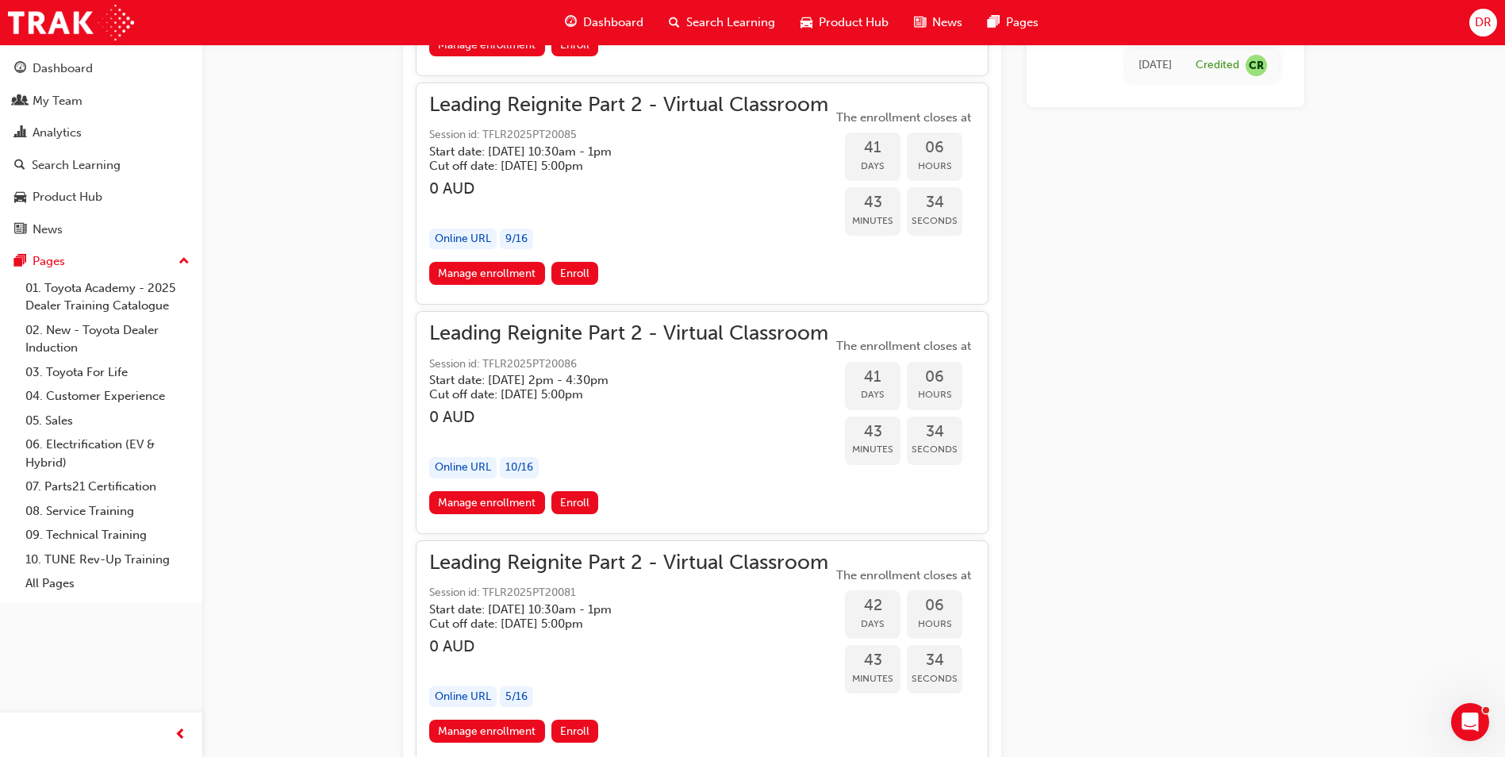
scroll to position [8938, 0]
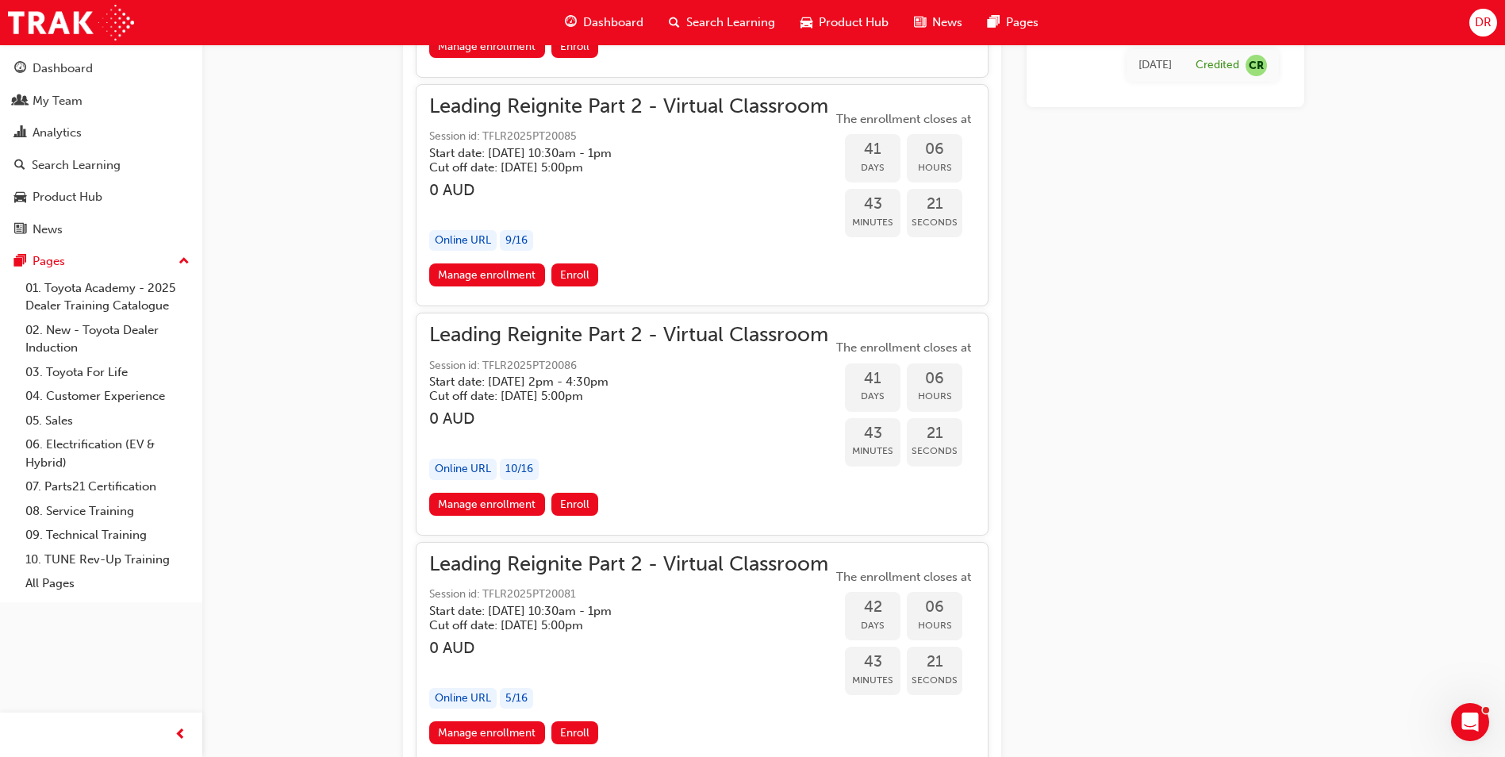
click at [482, 276] on link "Manage enrollment" at bounding box center [487, 274] width 116 height 23
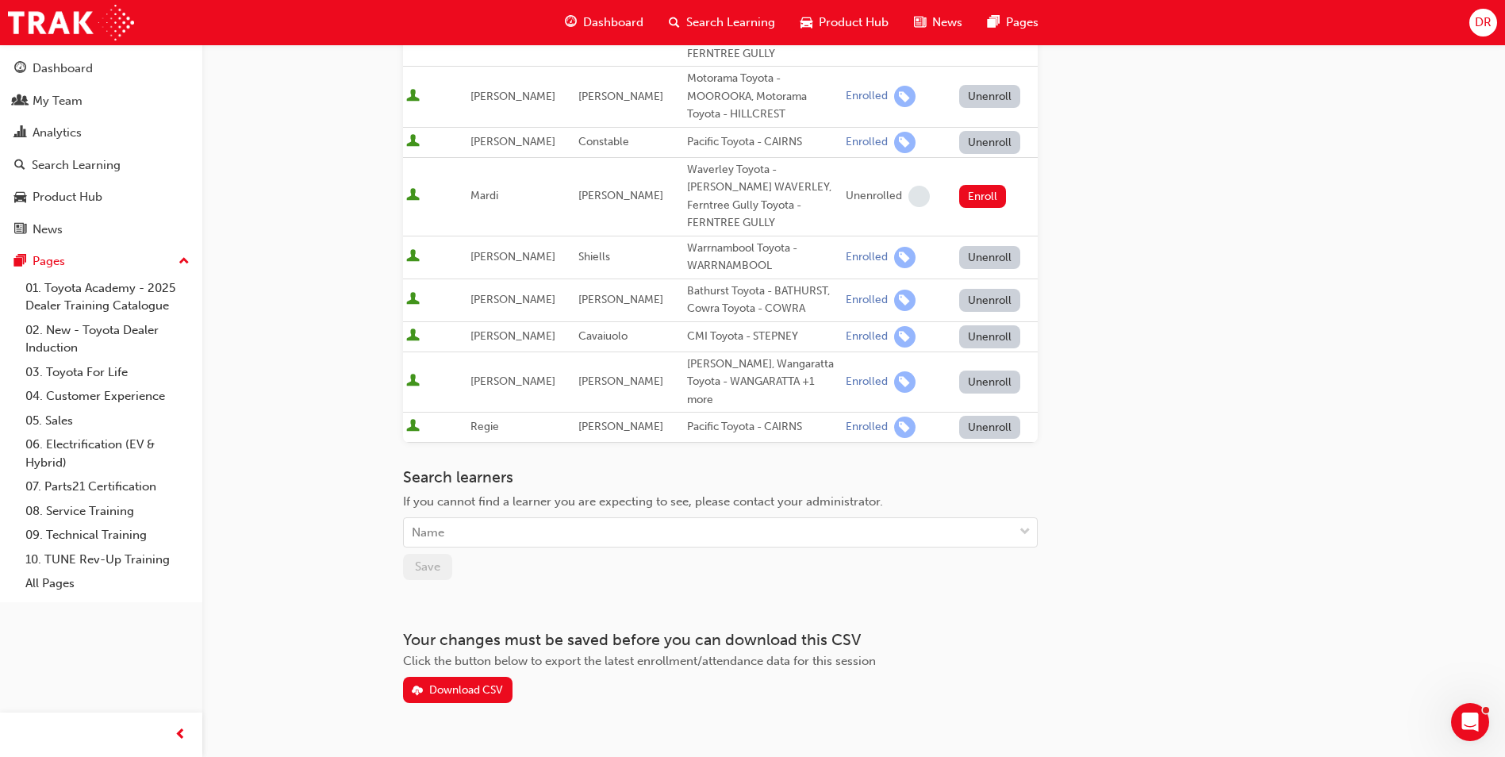
scroll to position [374, 0]
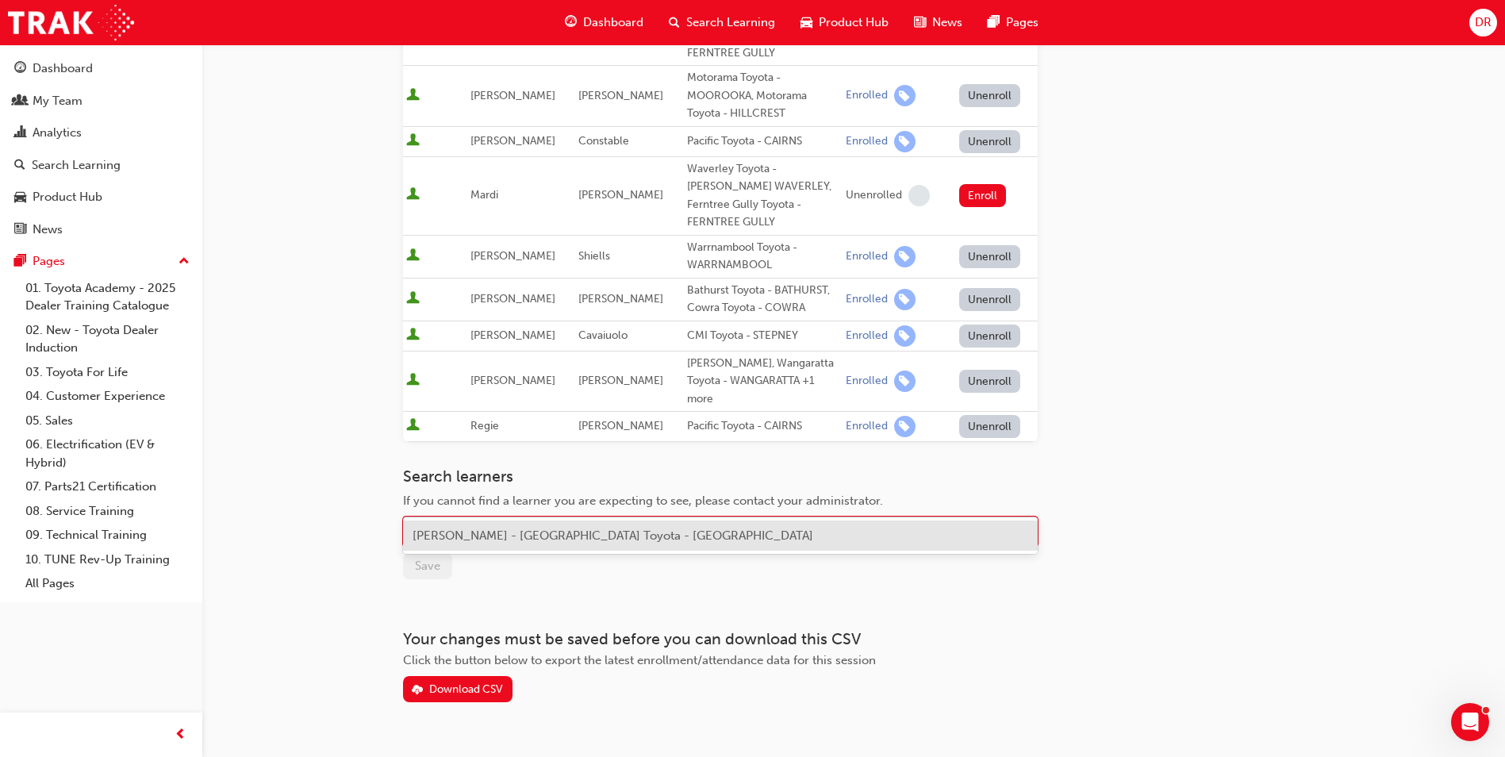
click at [474, 518] on div "Name" at bounding box center [708, 532] width 609 height 28
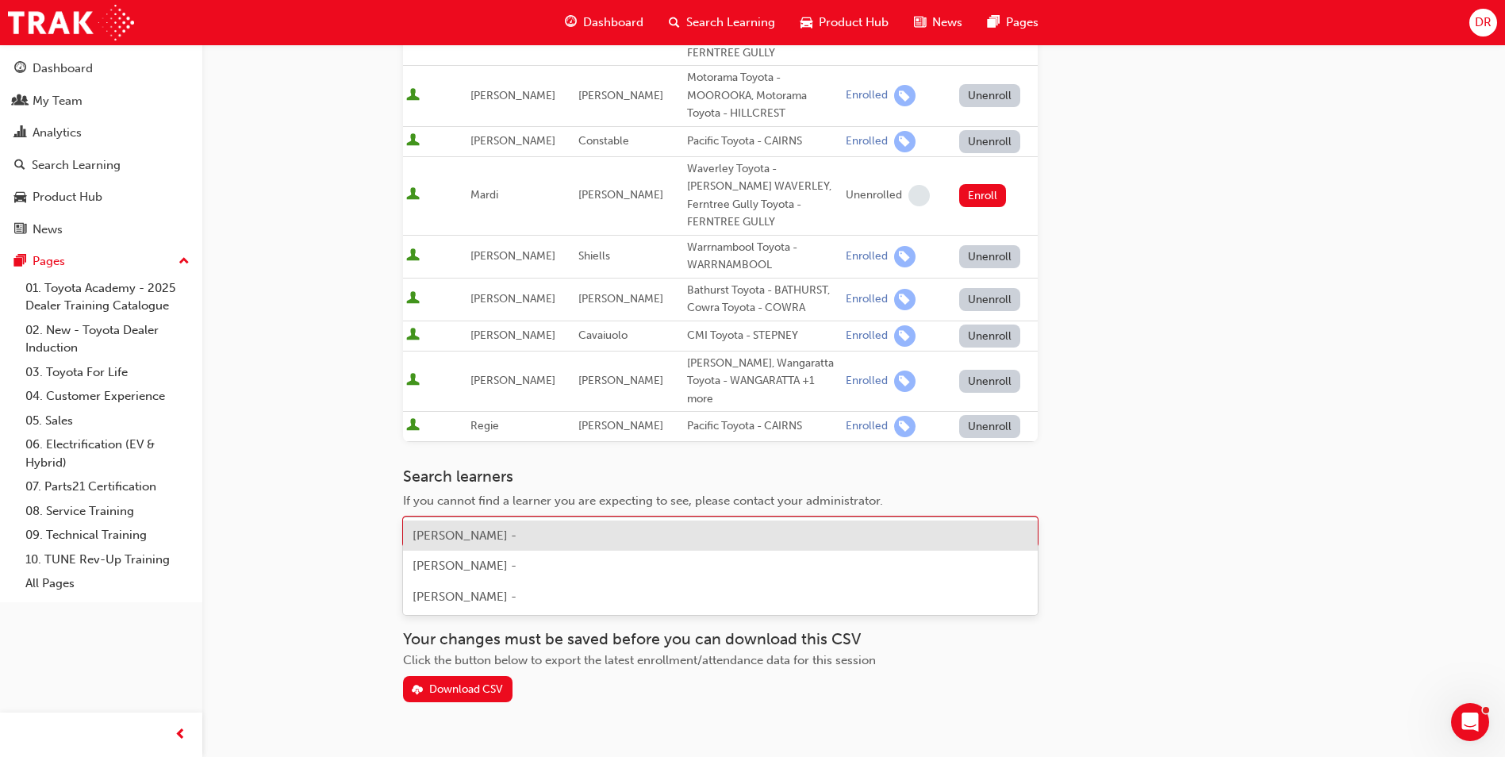
type input "[PERSON_NAME]"
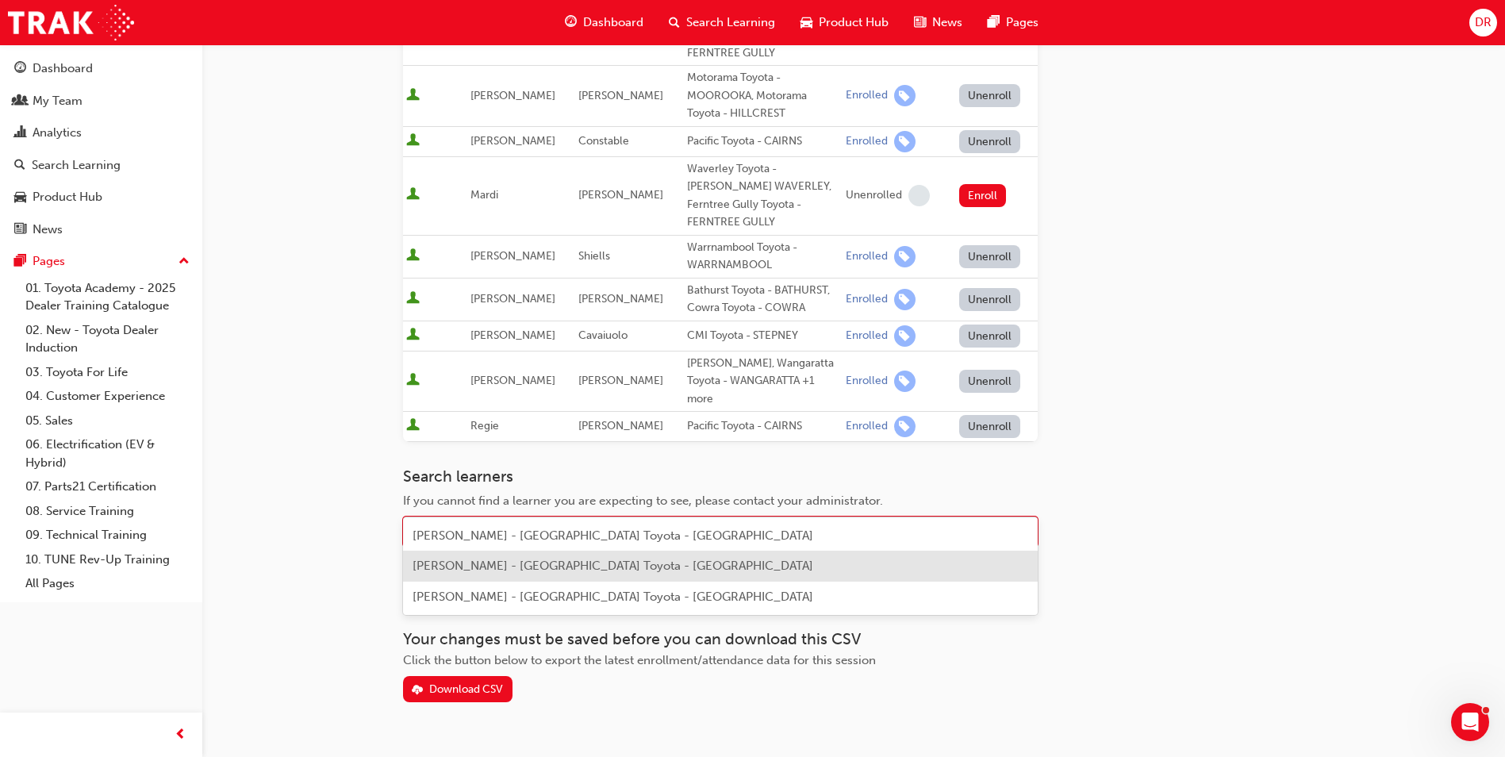
click at [465, 569] on span "[PERSON_NAME] - [GEOGRAPHIC_DATA] Toyota - [GEOGRAPHIC_DATA]" at bounding box center [613, 566] width 401 height 14
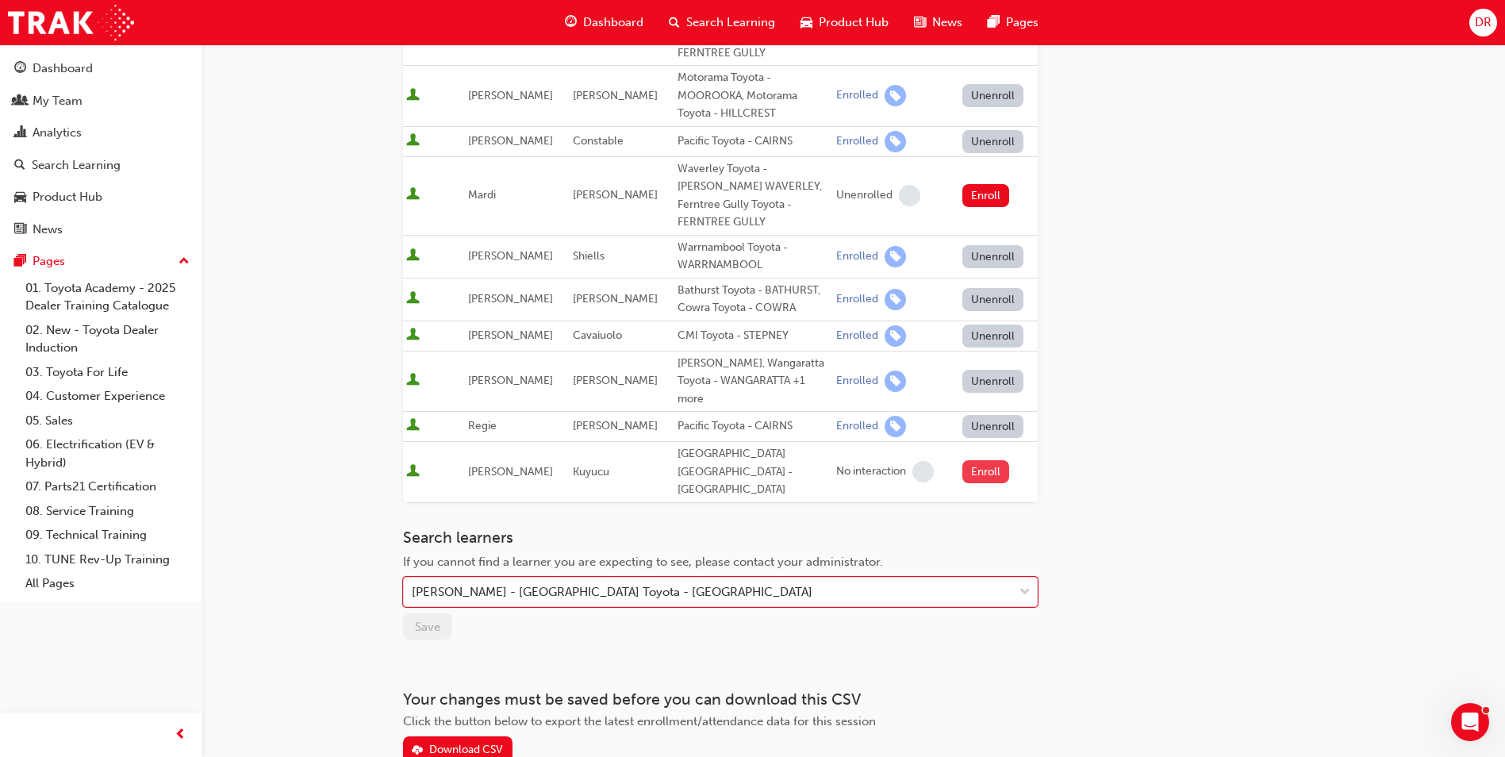
drag, startPoint x: 974, startPoint y: 425, endPoint x: 945, endPoint y: 443, distance: 33.5
click at [973, 460] on button "Enroll" at bounding box center [986, 471] width 48 height 23
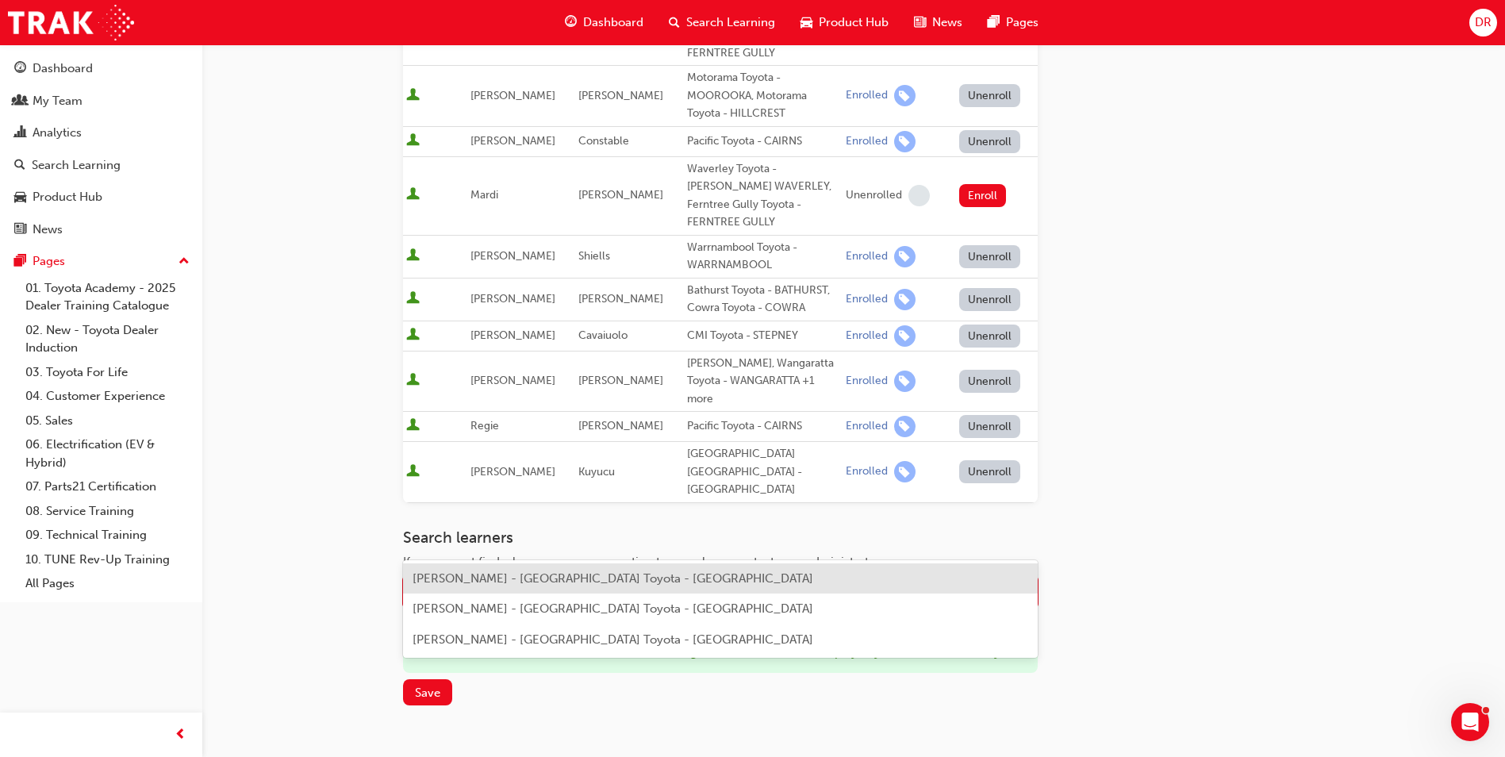
click at [569, 578] on div "Name" at bounding box center [708, 592] width 609 height 28
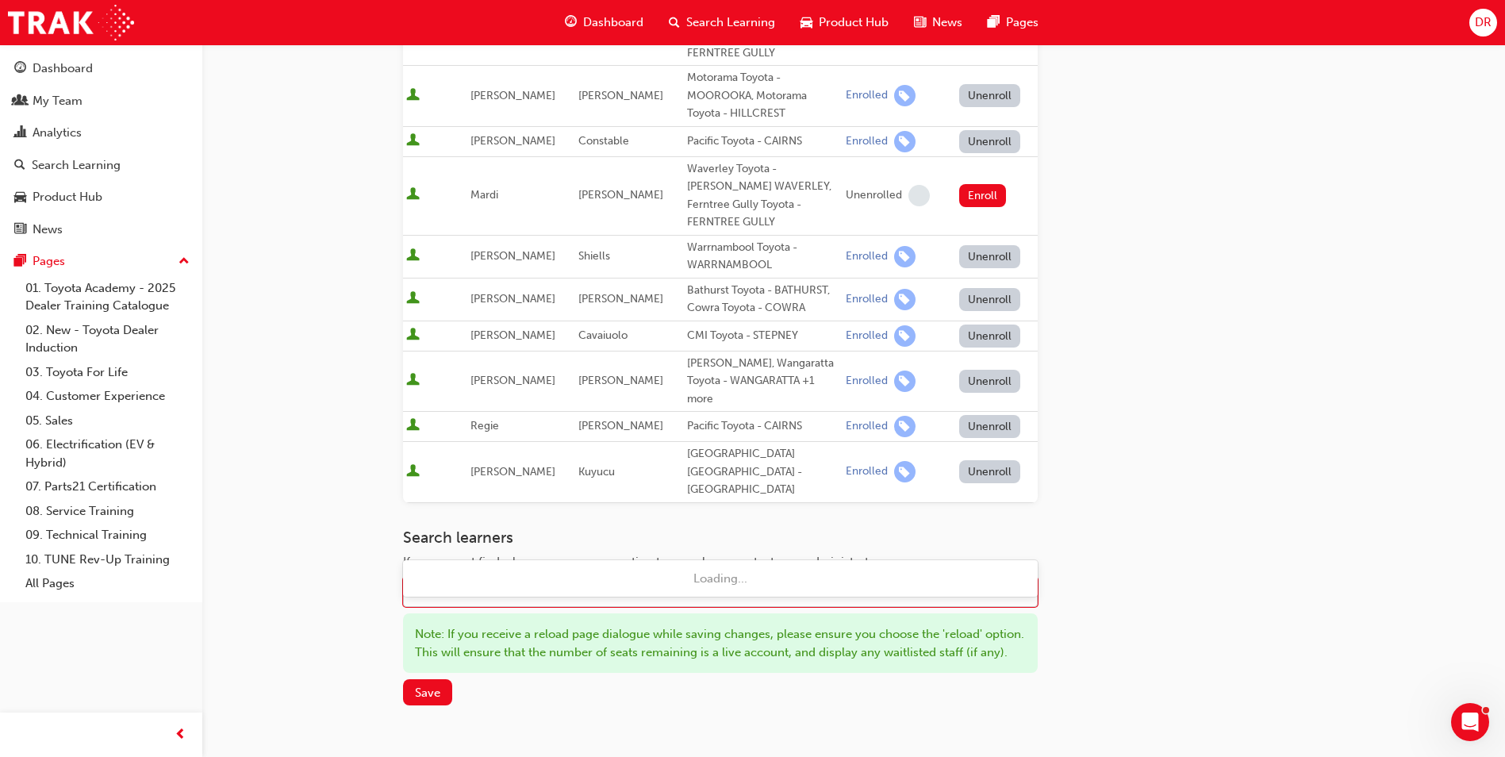
type input "[PERSON_NAME]"
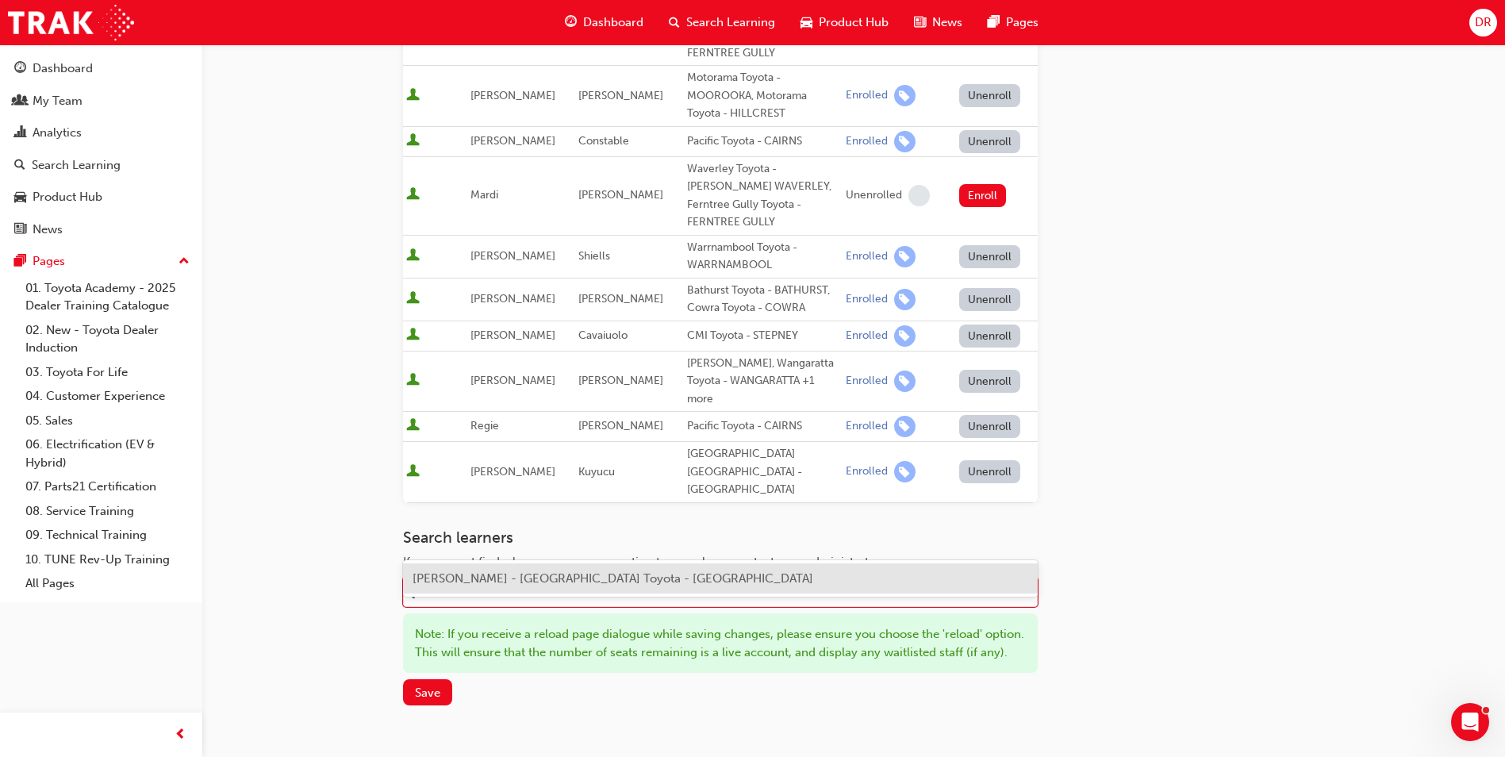
click at [570, 586] on div "[PERSON_NAME] - [GEOGRAPHIC_DATA] Toyota - [GEOGRAPHIC_DATA]" at bounding box center [720, 578] width 635 height 31
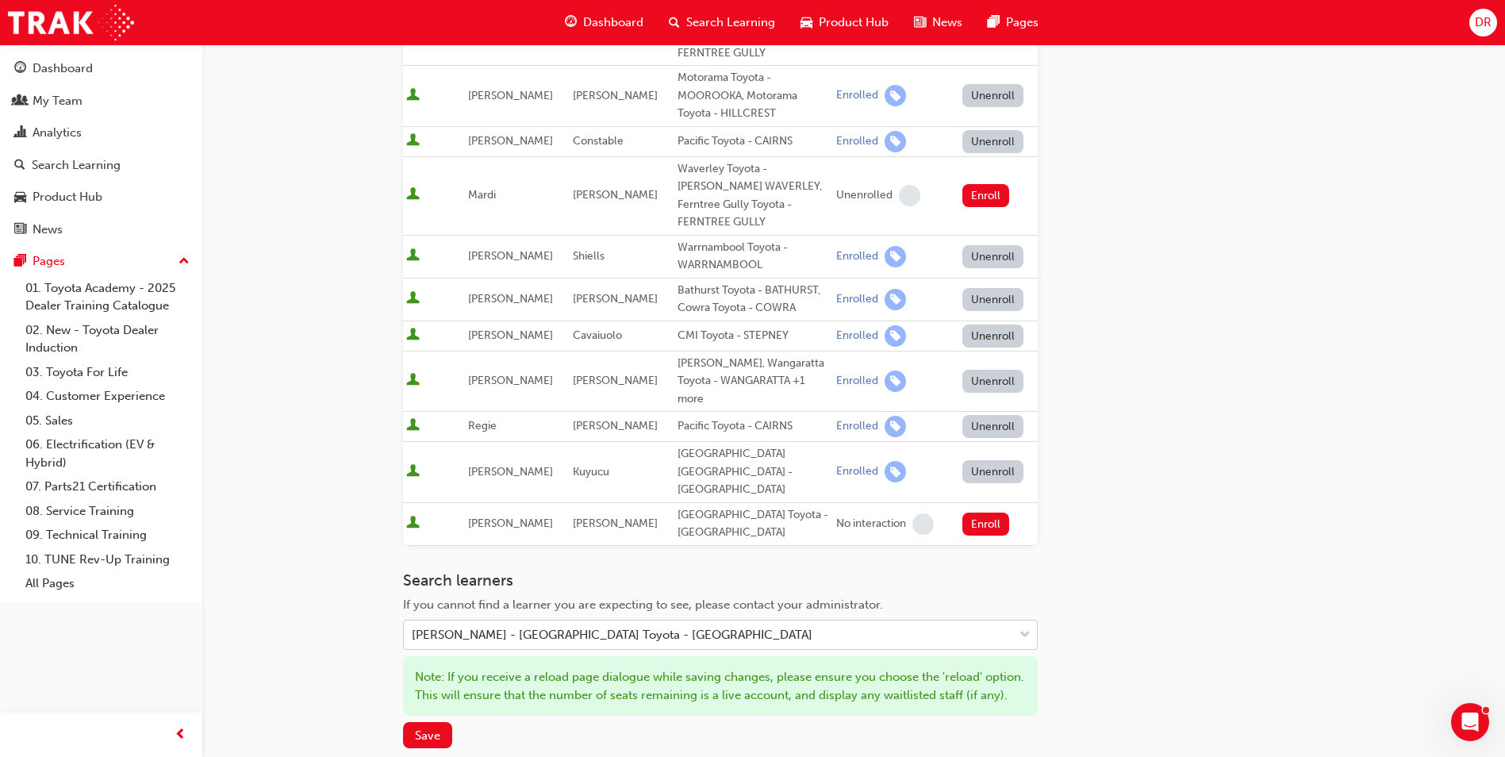
drag, startPoint x: 980, startPoint y: 461, endPoint x: 672, endPoint y: 592, distance: 334.5
click at [979, 513] on button "Enroll" at bounding box center [986, 524] width 48 height 23
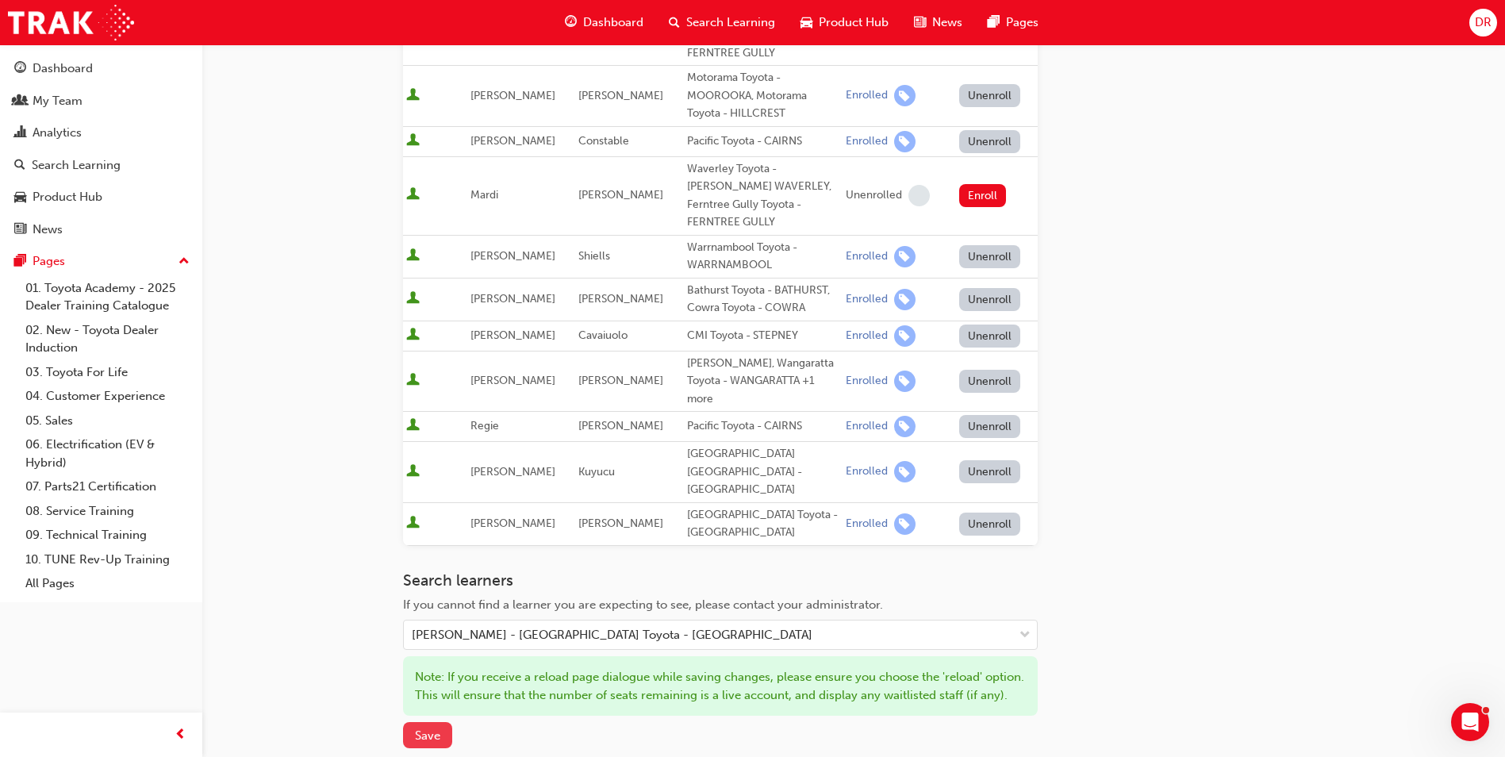
click at [436, 728] on span "Save" at bounding box center [427, 735] width 25 height 14
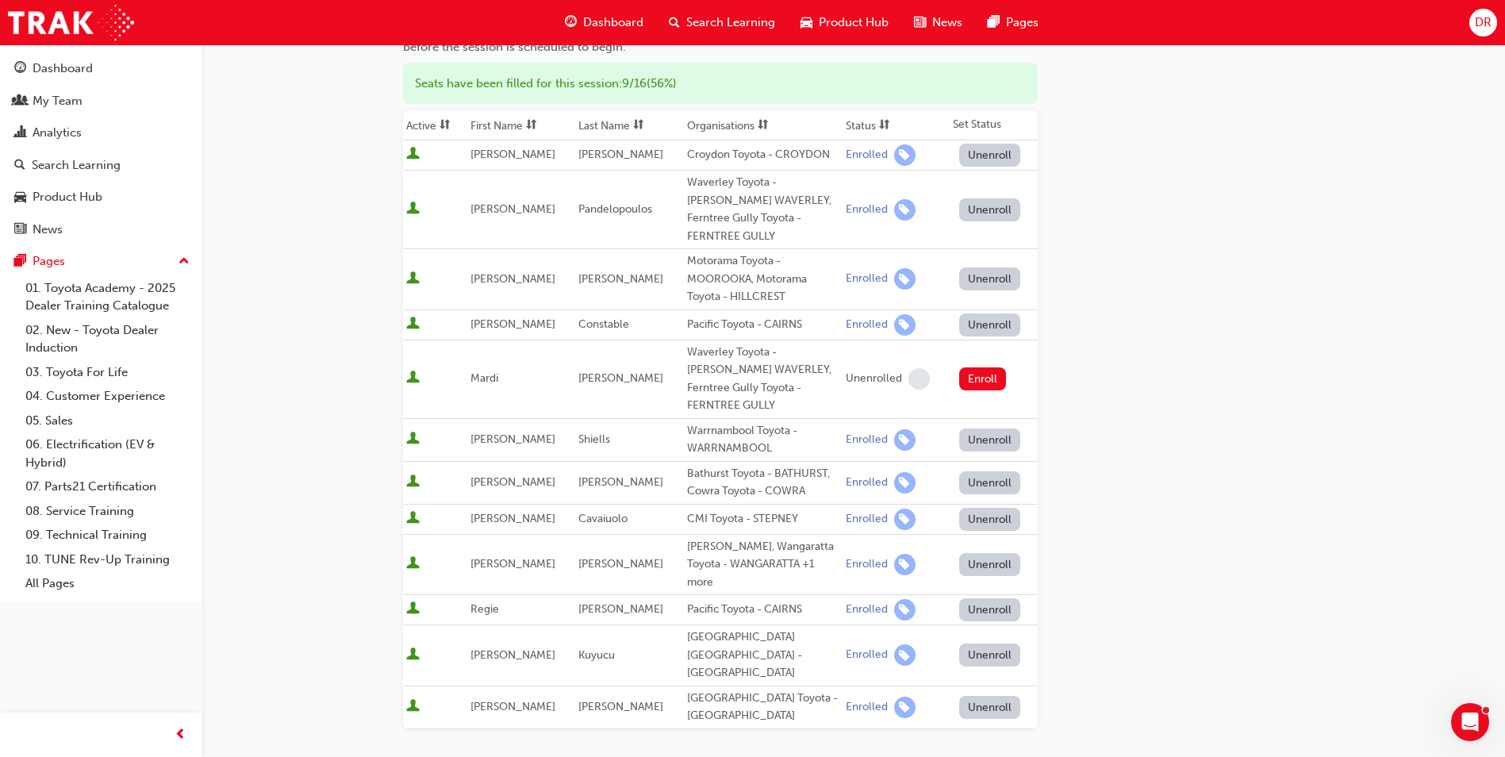
scroll to position [0, 0]
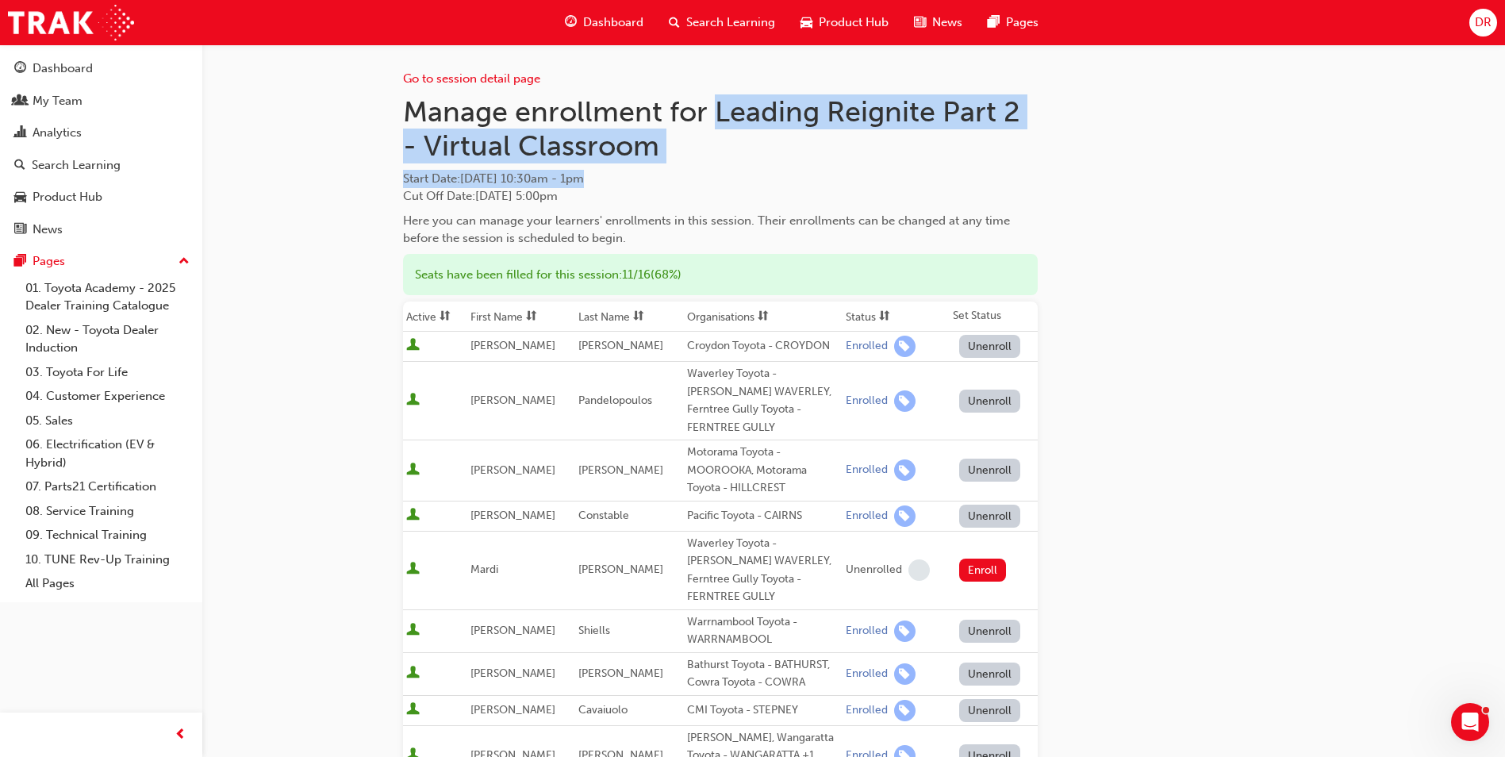
drag, startPoint x: 717, startPoint y: 110, endPoint x: 735, endPoint y: 168, distance: 60.5
click at [735, 168] on div "Manage enrollment for Leading Reignite Part 2 - Virtual Classroom Start Date : …" at bounding box center [720, 170] width 635 height 153
drag, startPoint x: 735, startPoint y: 168, endPoint x: 618, endPoint y: 149, distance: 118.2
copy div "Leading Reignite Part 2 - Virtual Classroom Start Date : [DATE] 10:30am - 1pm"
click at [452, 77] on link "Go to session detail page" at bounding box center [471, 78] width 137 height 14
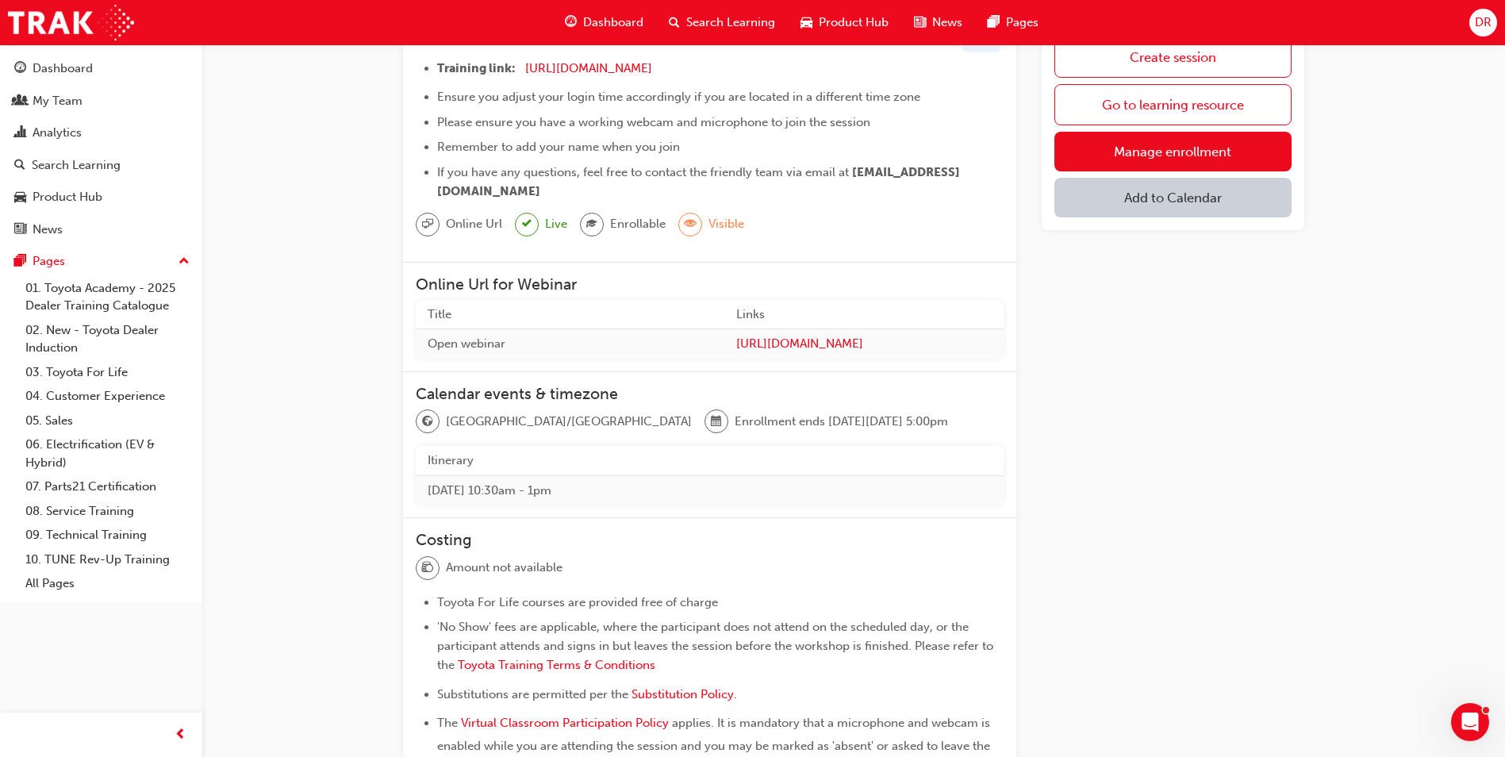
scroll to position [317, 0]
